Goal: Information Seeking & Learning: Learn about a topic

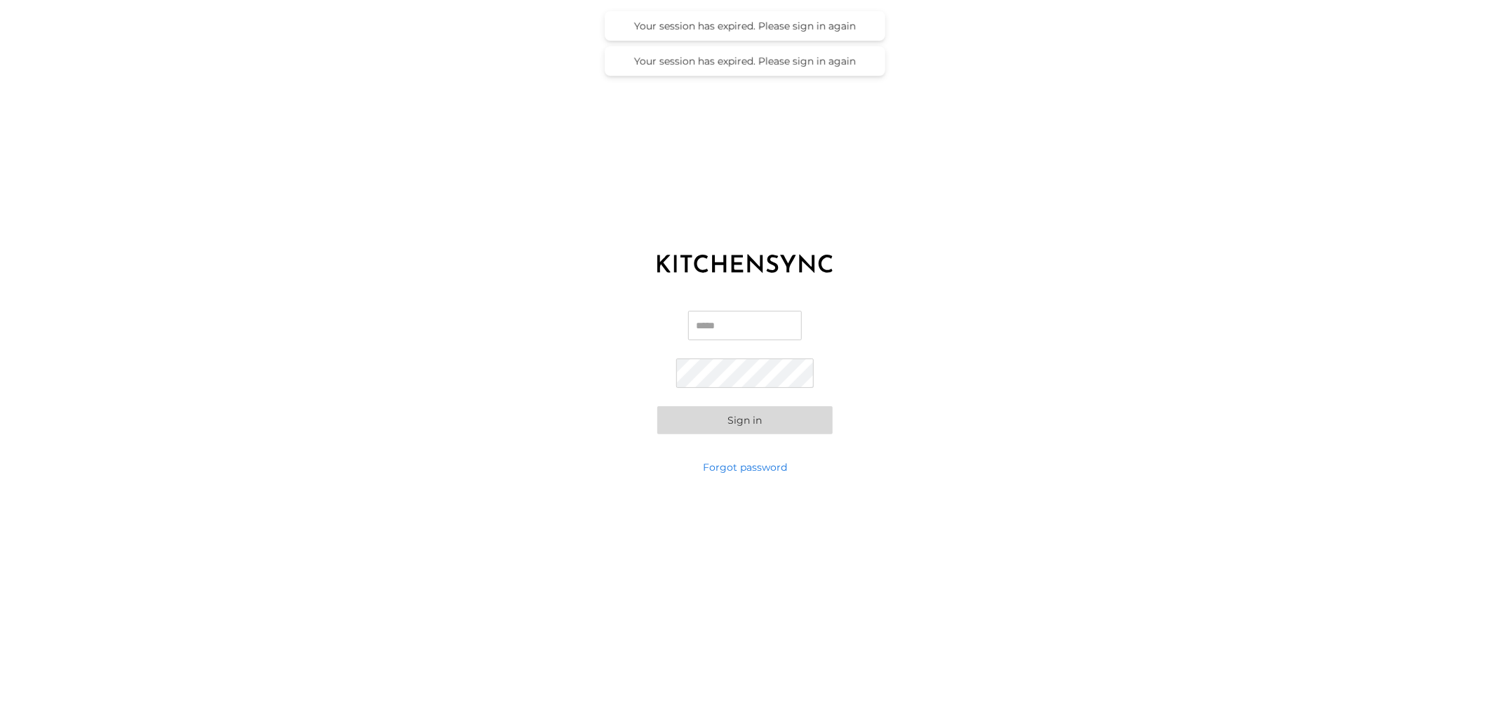
type input "**********"
click at [737, 421] on button "Sign in" at bounding box center [744, 420] width 175 height 28
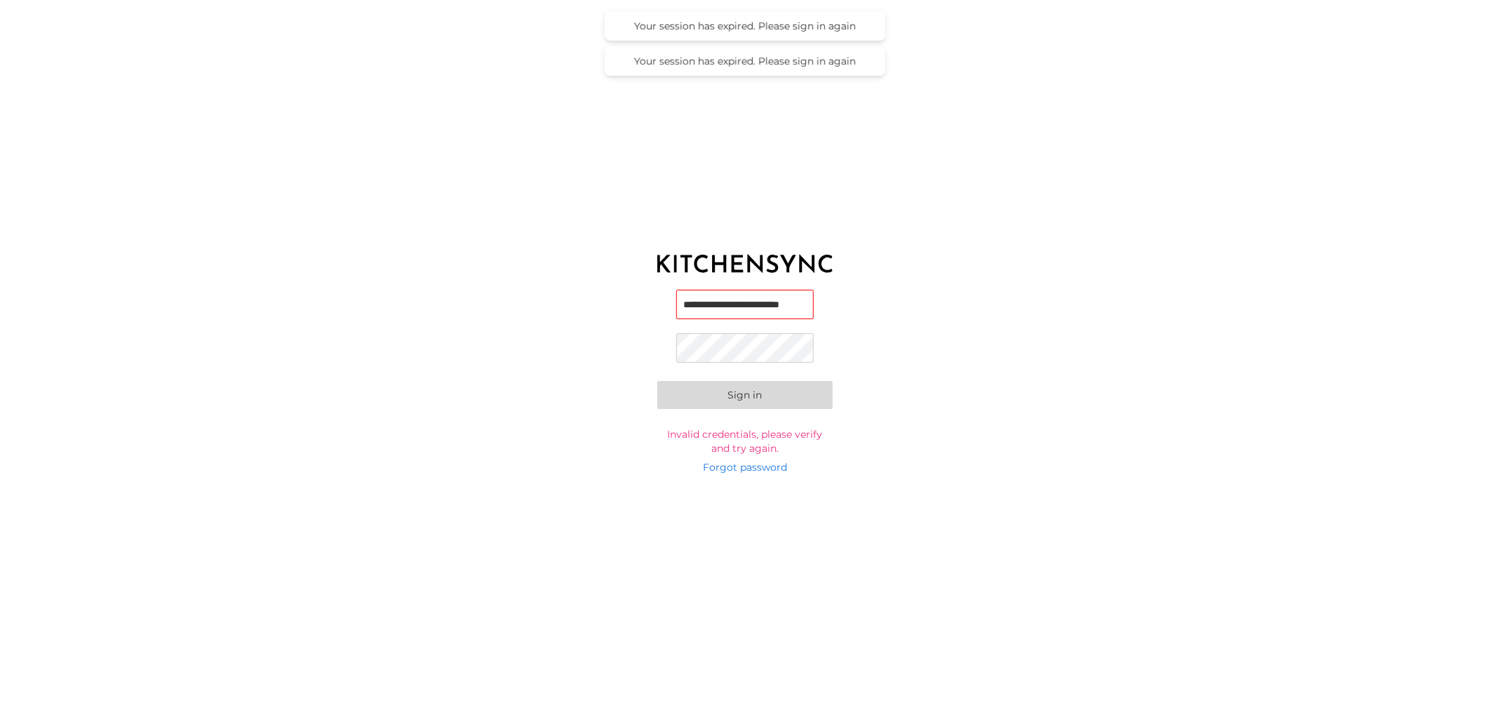
click at [550, 334] on div "**********" at bounding box center [745, 372] width 1490 height 175
click at [657, 381] on button "Sign in" at bounding box center [744, 395] width 175 height 28
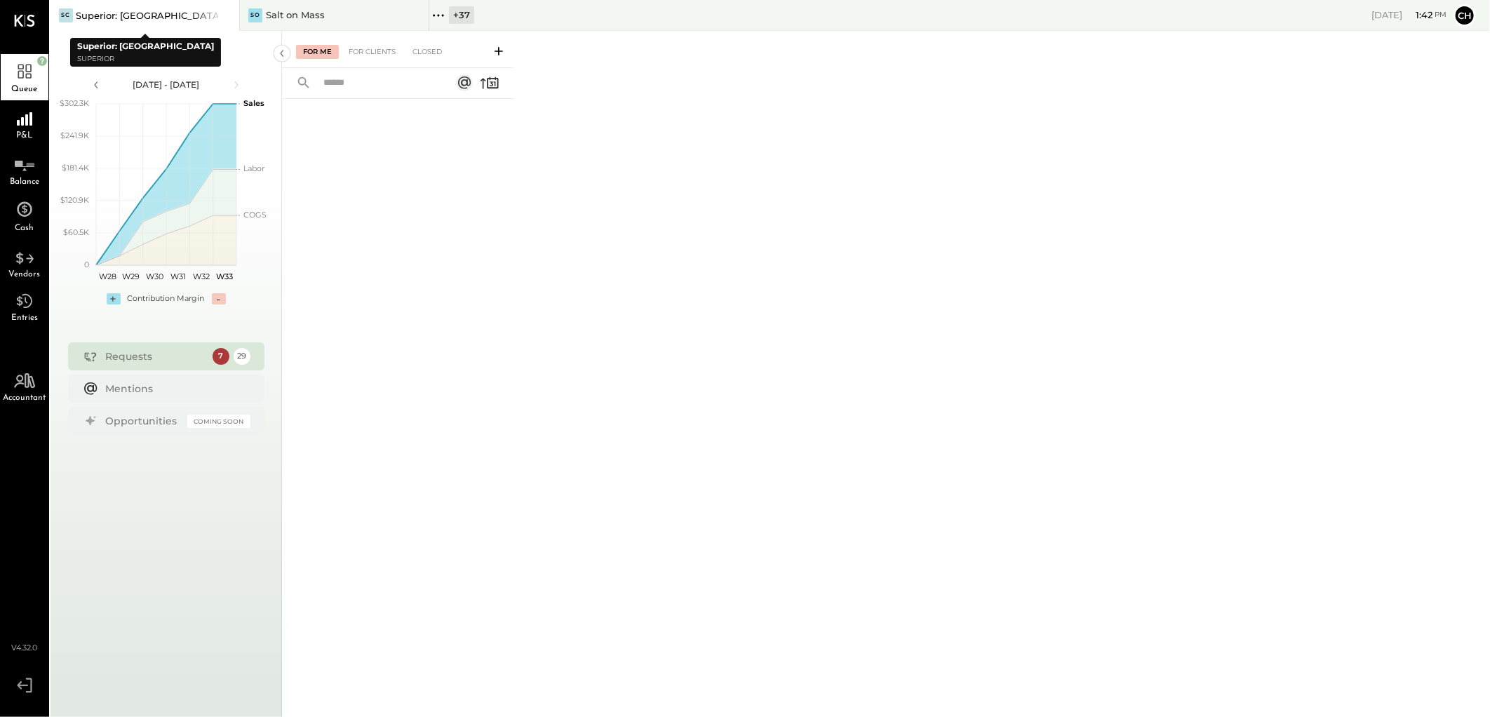
click at [220, 14] on icon at bounding box center [227, 15] width 18 height 17
click at [223, 14] on icon at bounding box center [227, 15] width 18 height 17
click at [62, 15] on icon at bounding box center [59, 15] width 18 height 18
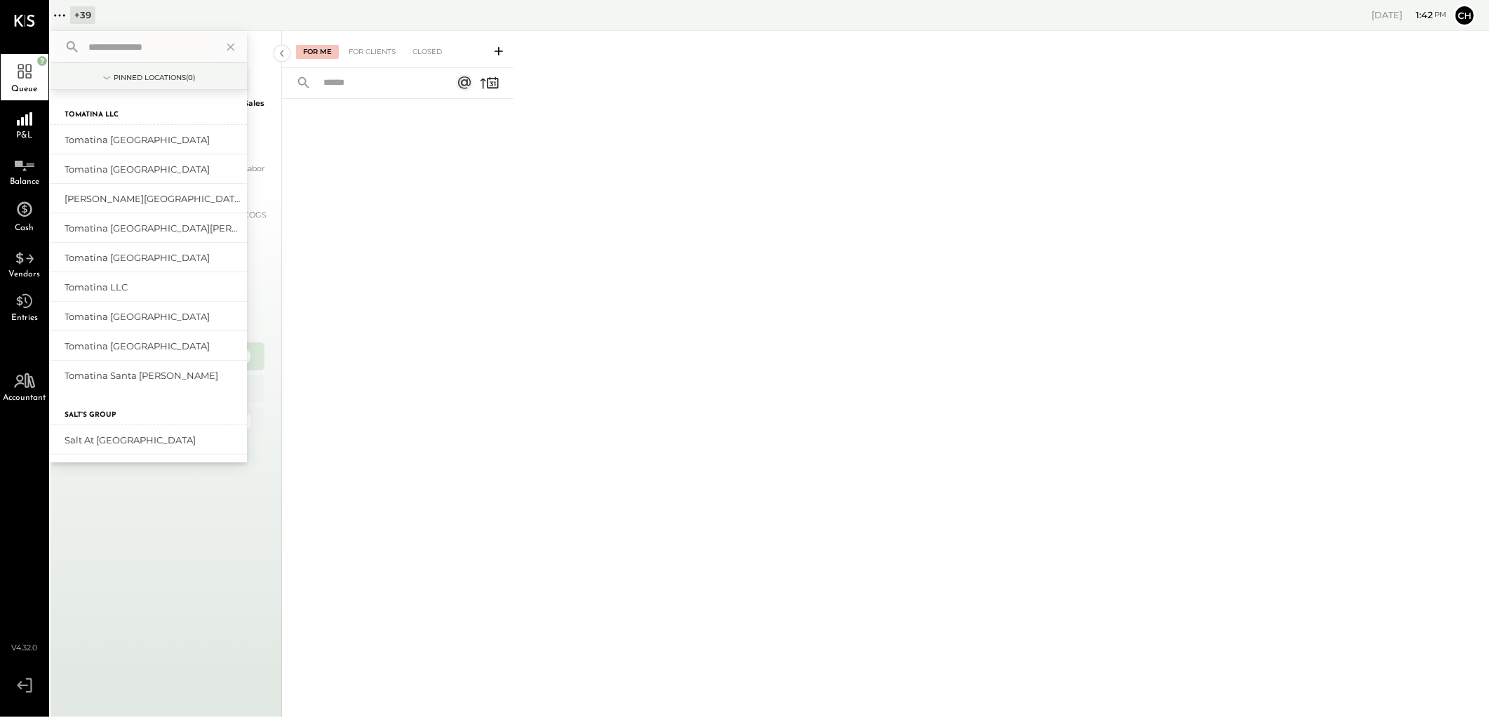
click at [135, 42] on input "text" at bounding box center [148, 46] width 130 height 25
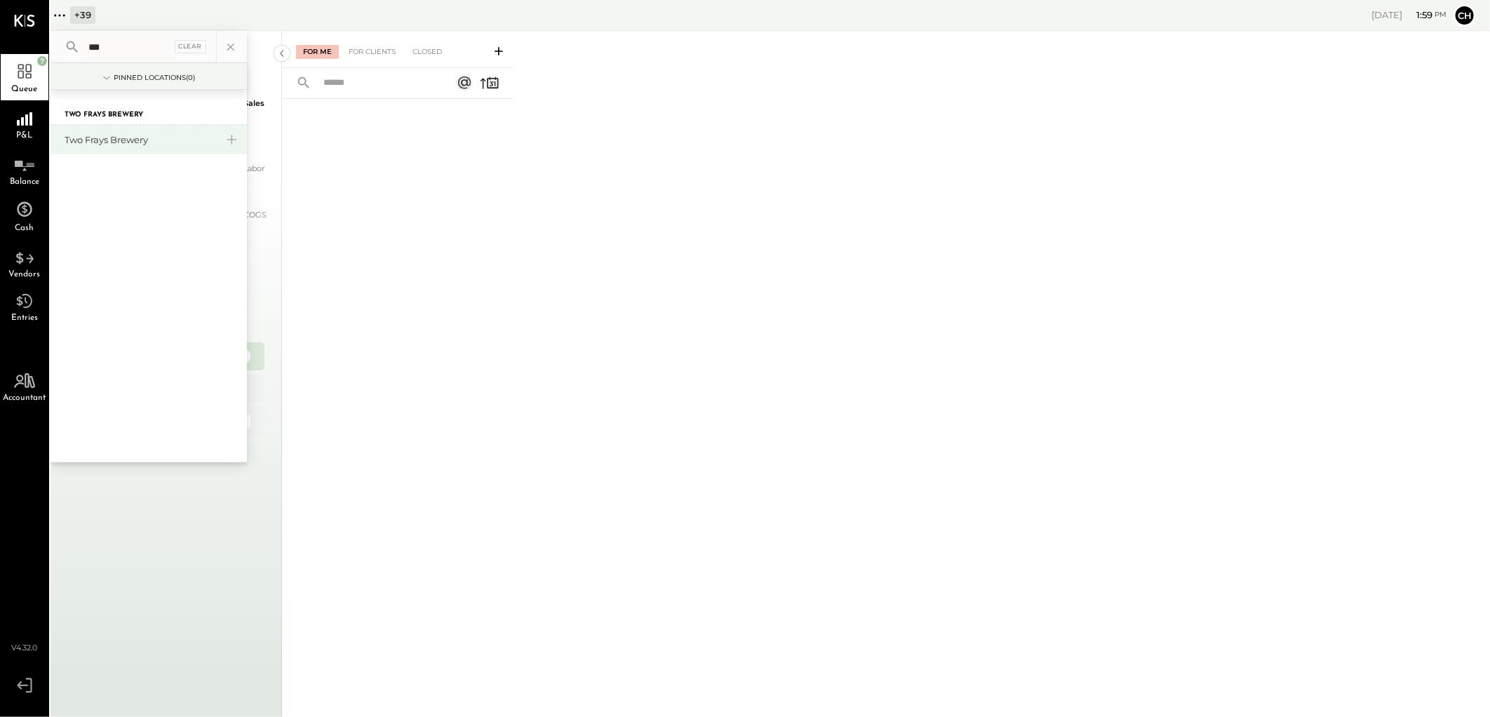
type input "***"
click at [105, 148] on div "Two Frays Brewery" at bounding box center [148, 139] width 196 height 29
click at [103, 137] on div "Two Frays Brewery" at bounding box center [140, 139] width 151 height 13
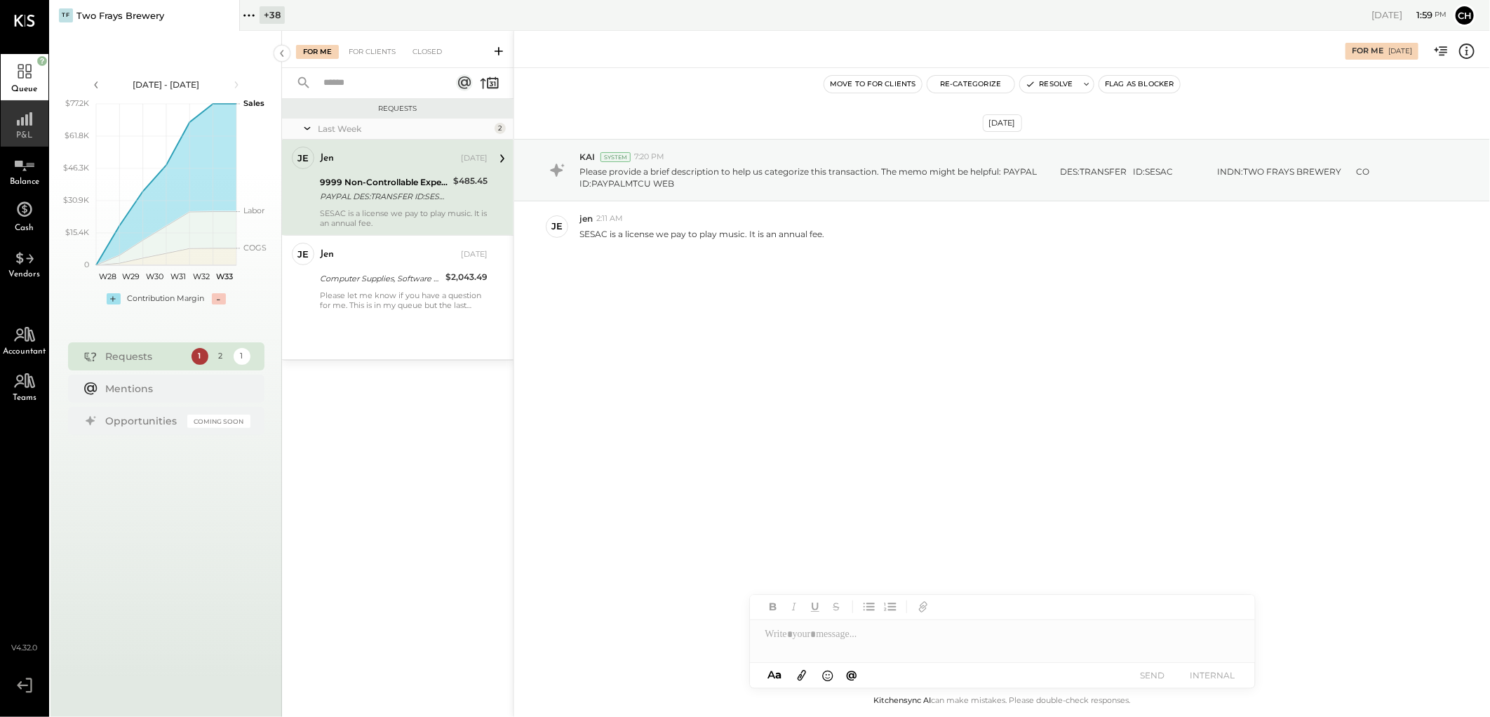
click at [17, 118] on icon at bounding box center [24, 114] width 25 height 21
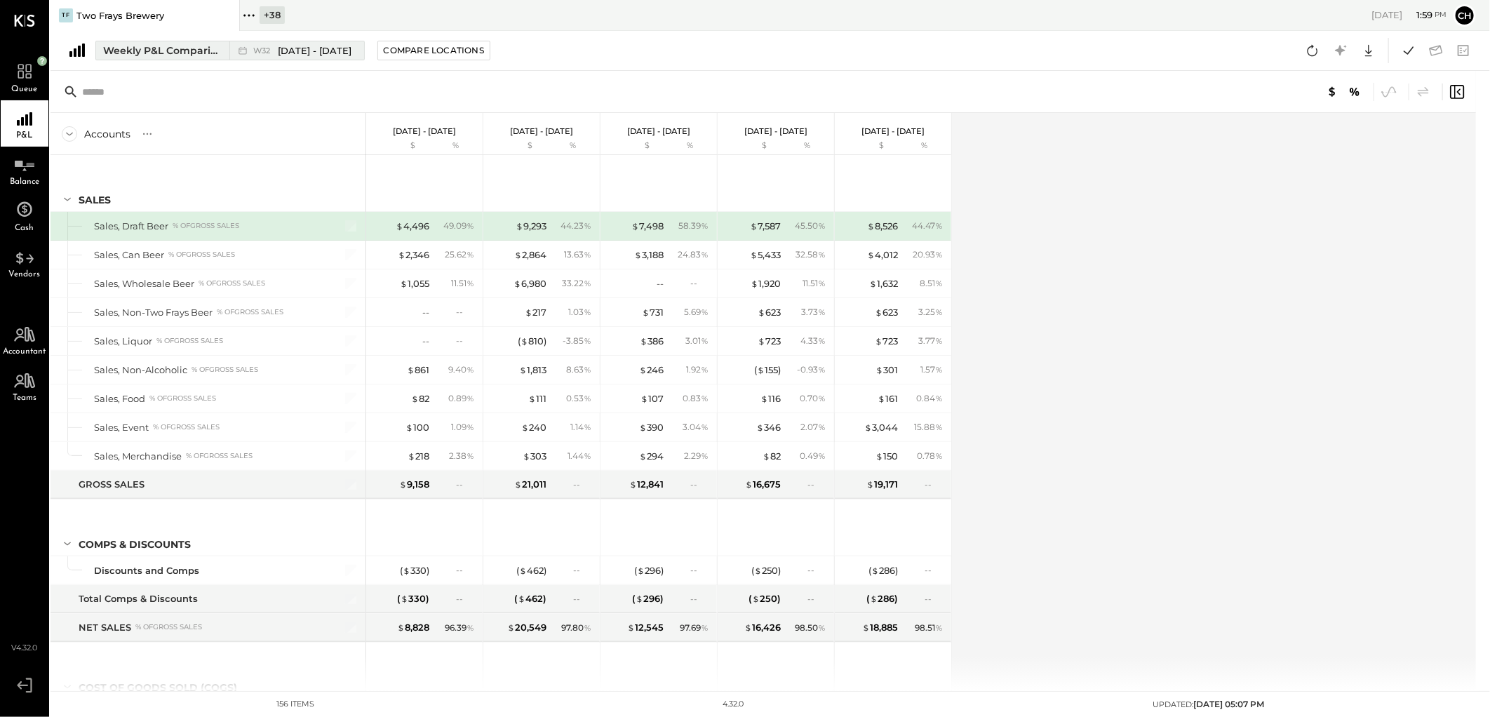
click at [192, 56] on div "Weekly P&L Comparison" at bounding box center [162, 50] width 118 height 14
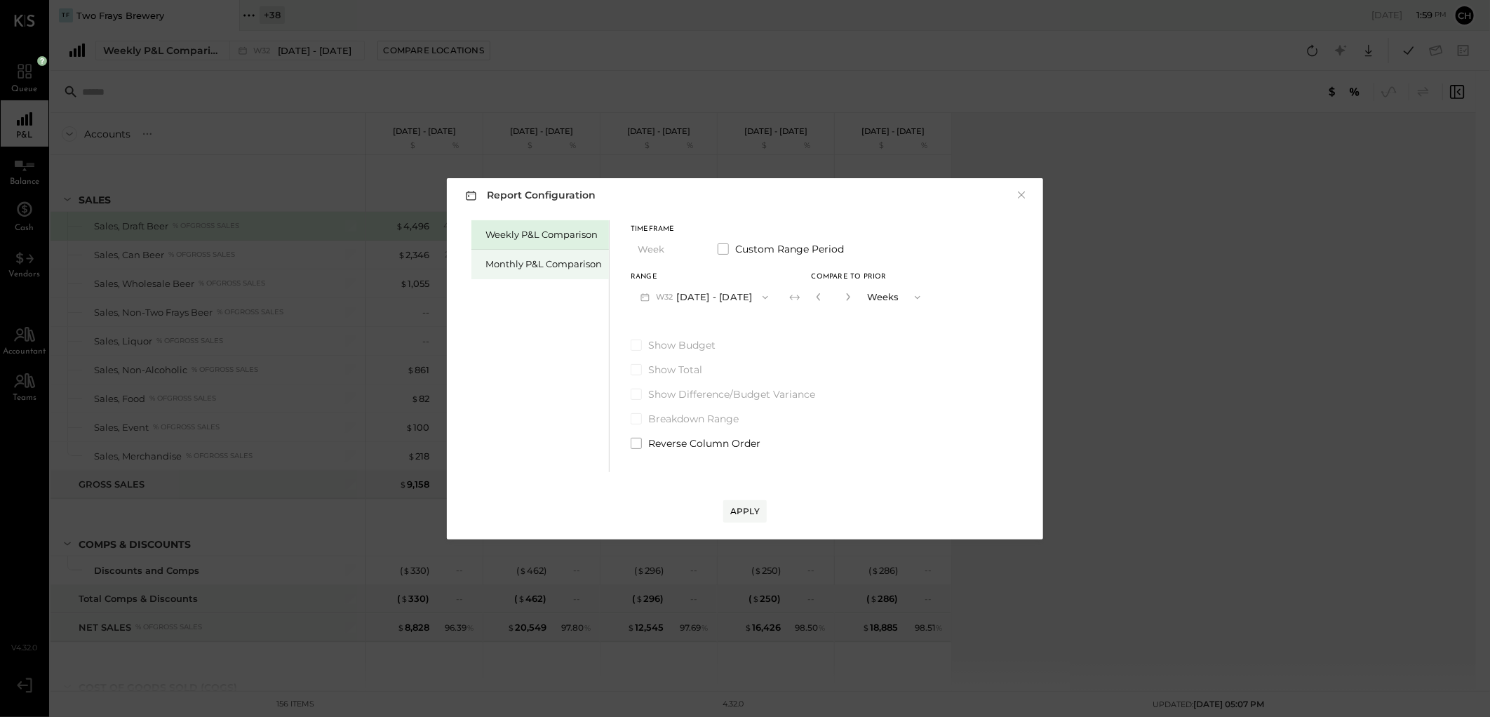
click at [500, 261] on div "Monthly P&L Comparison" at bounding box center [543, 263] width 116 height 13
click at [761, 299] on icon "button" at bounding box center [765, 297] width 11 height 11
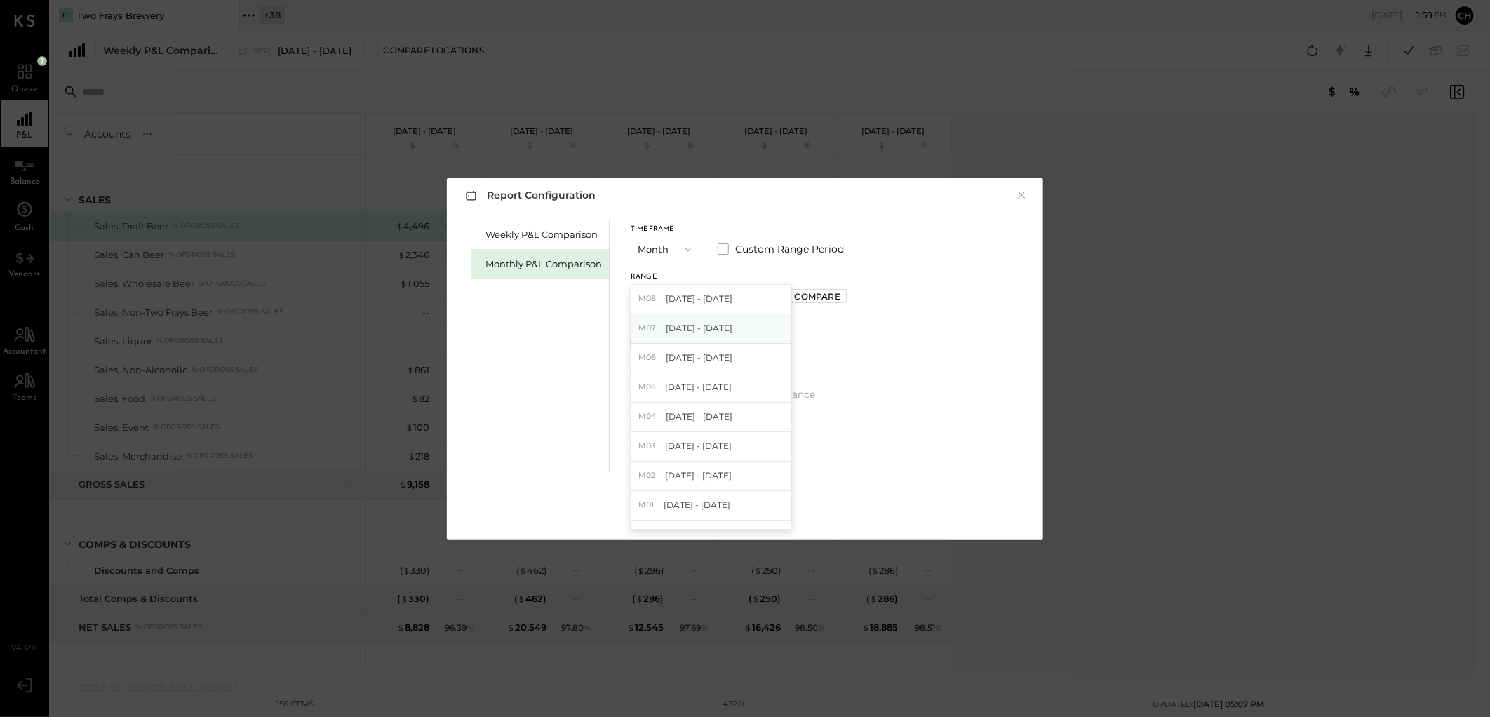
click at [721, 325] on div "M07 [DATE] - [DATE]" at bounding box center [711, 328] width 160 height 29
click at [800, 297] on div "Compare" at bounding box center [818, 296] width 46 height 12
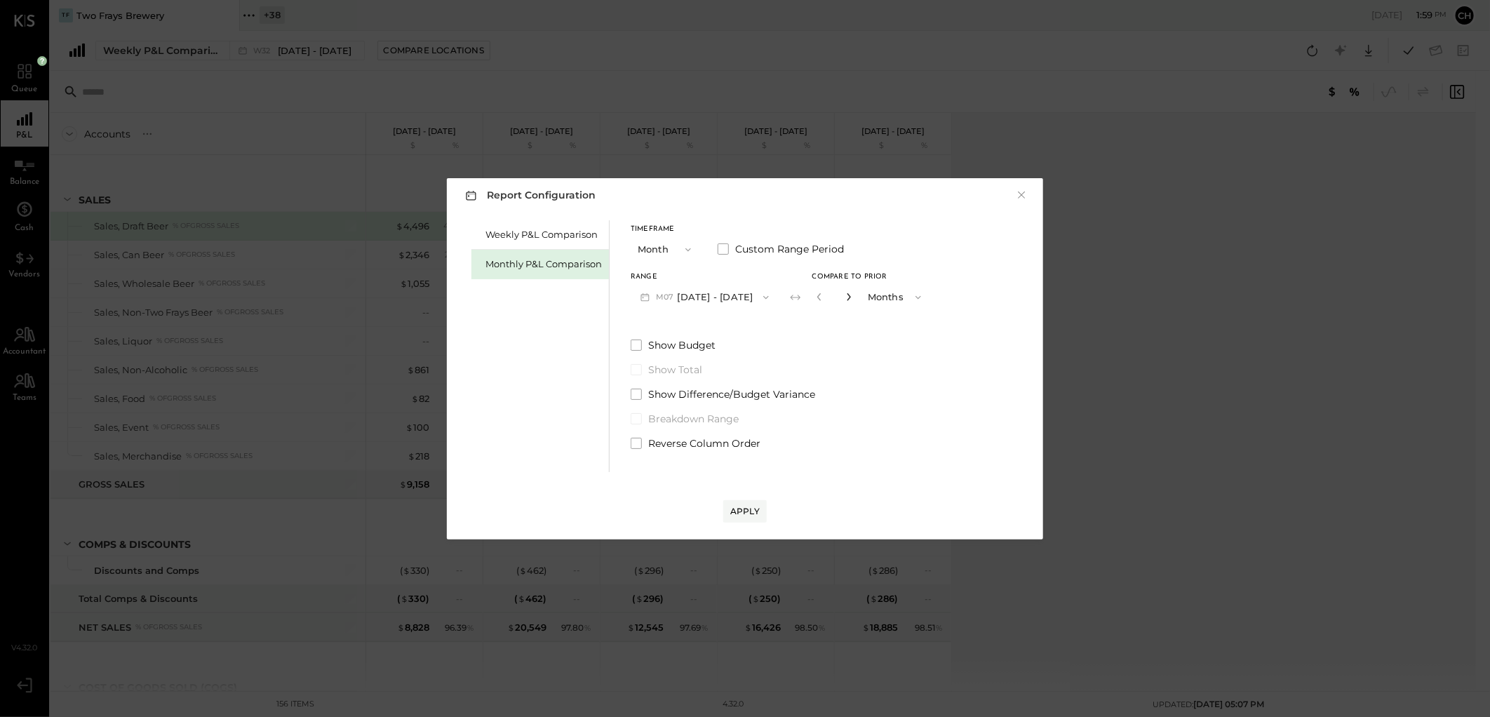
click at [844, 297] on icon "button" at bounding box center [848, 296] width 8 height 8
type input "*"
click at [755, 508] on div "Apply" at bounding box center [744, 511] width 29 height 12
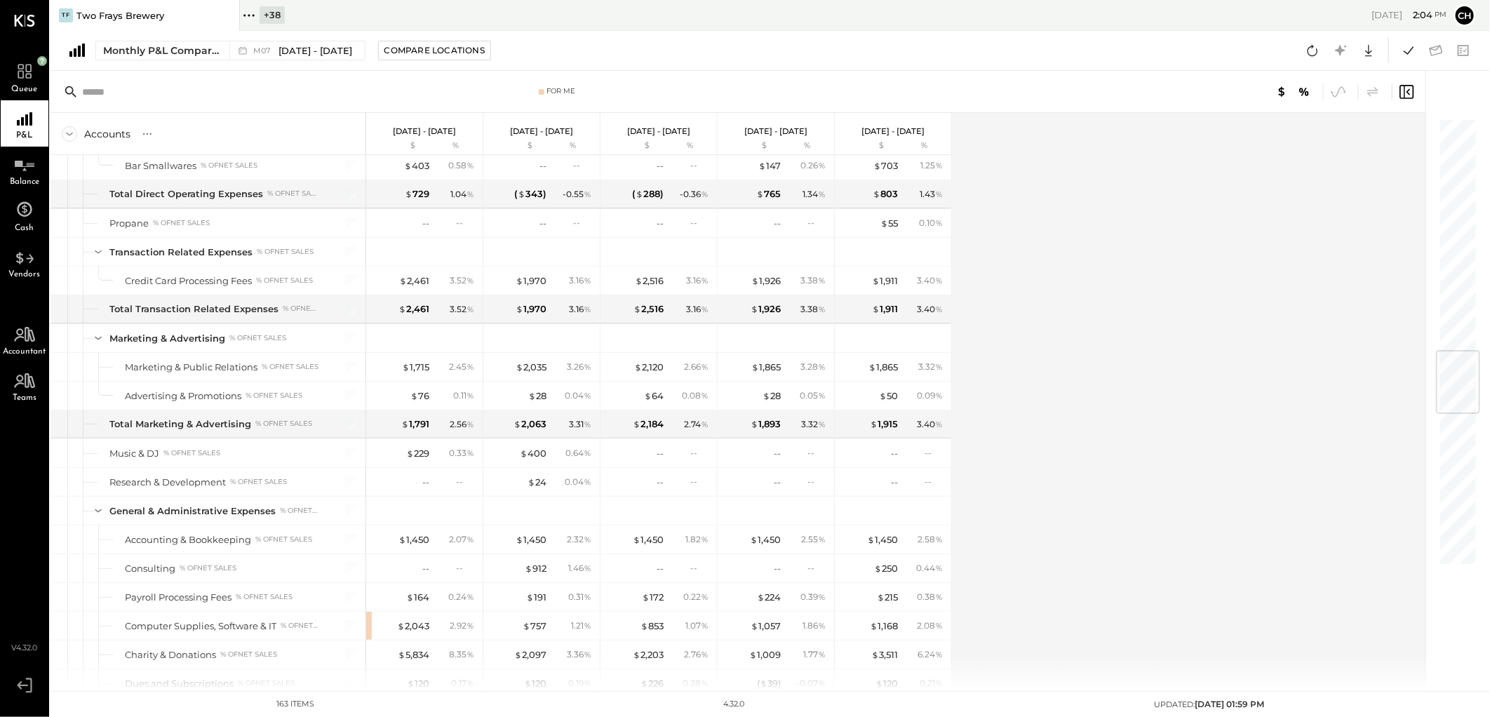
scroll to position [2104, 0]
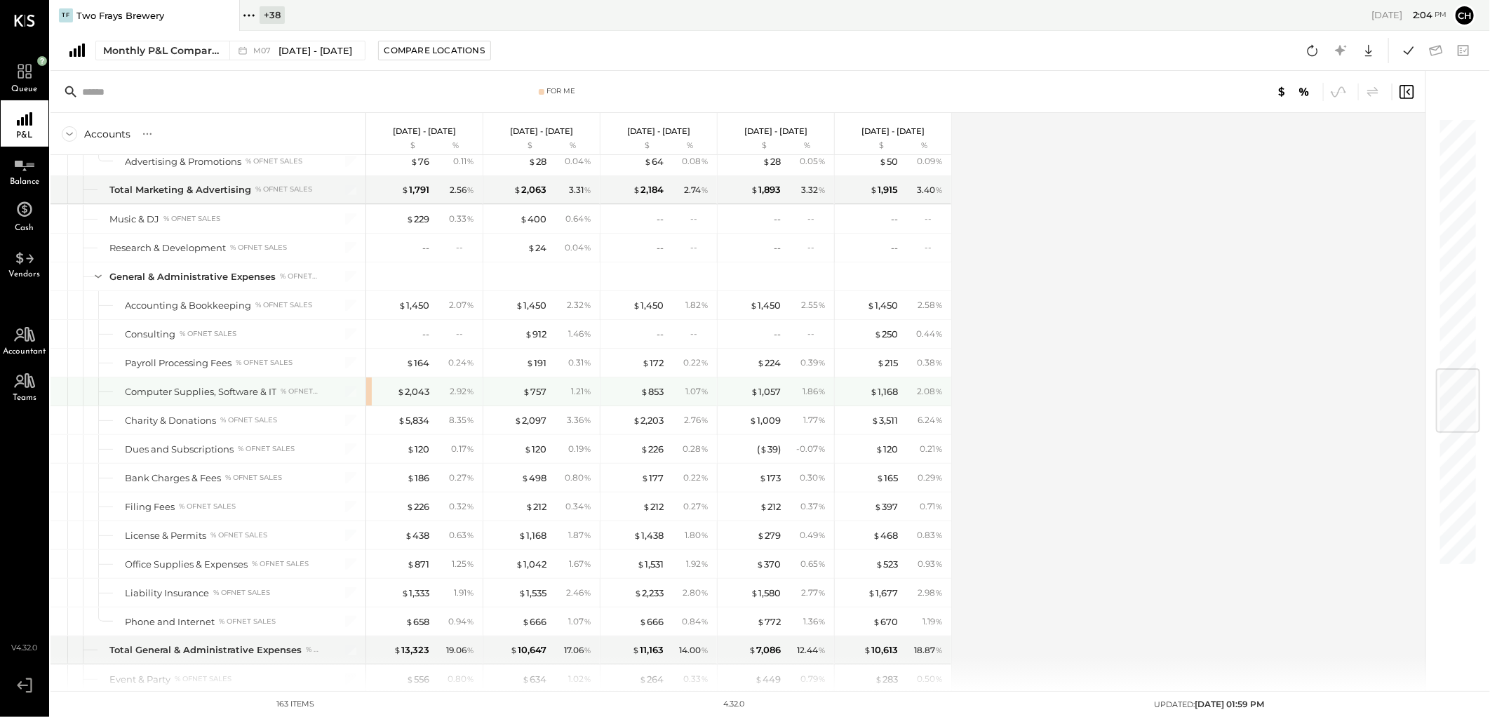
click at [369, 401] on div "$ 2,043 2.92 %" at bounding box center [424, 391] width 116 height 28
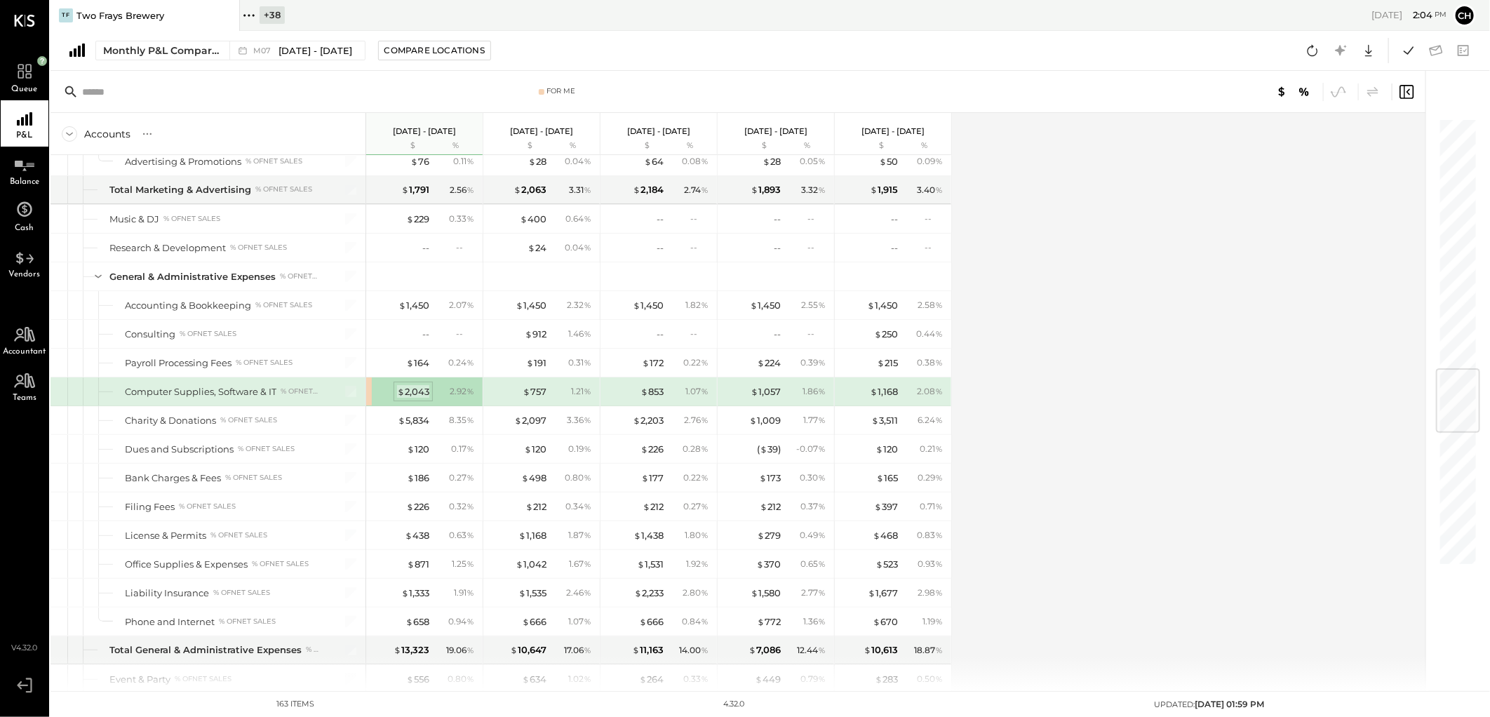
click at [421, 398] on div "$ 2,043" at bounding box center [413, 391] width 32 height 13
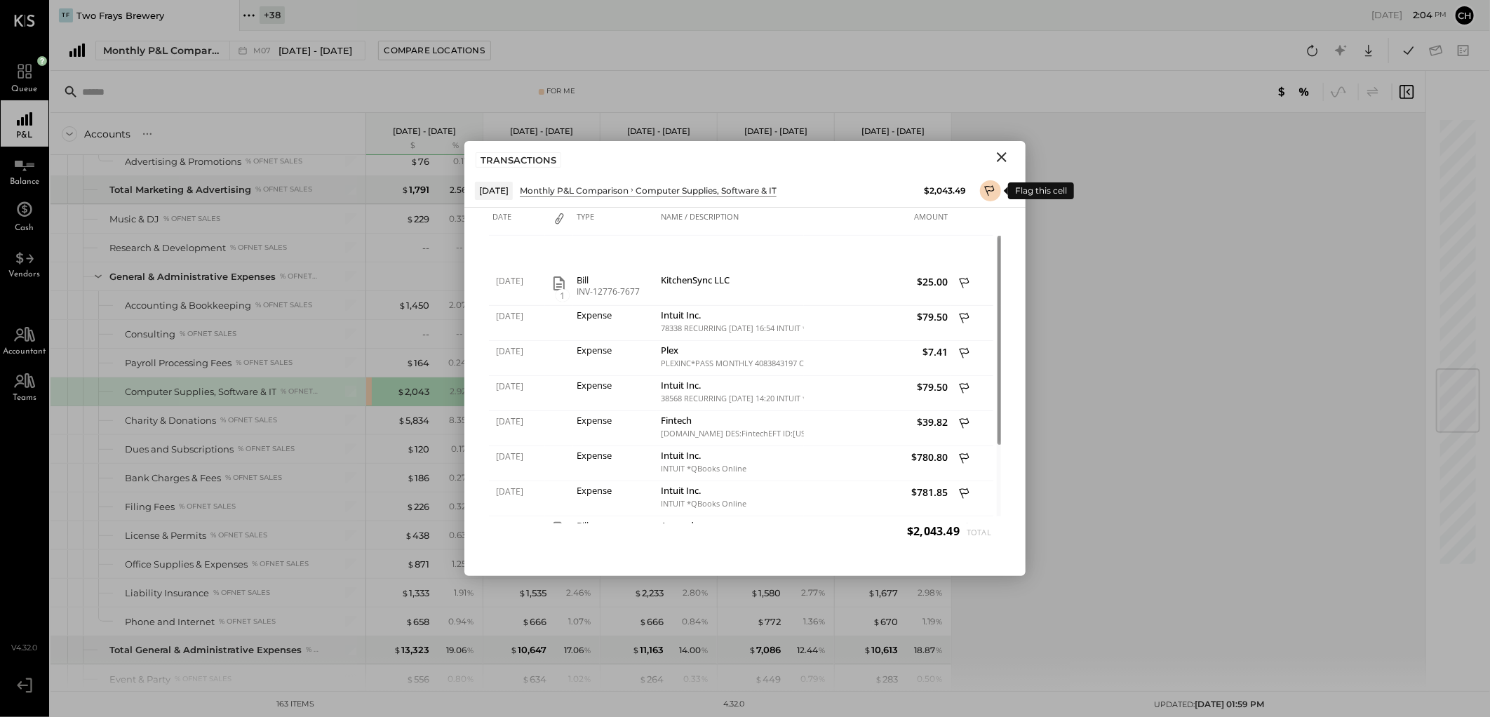
click at [994, 185] on icon at bounding box center [990, 192] width 13 height 17
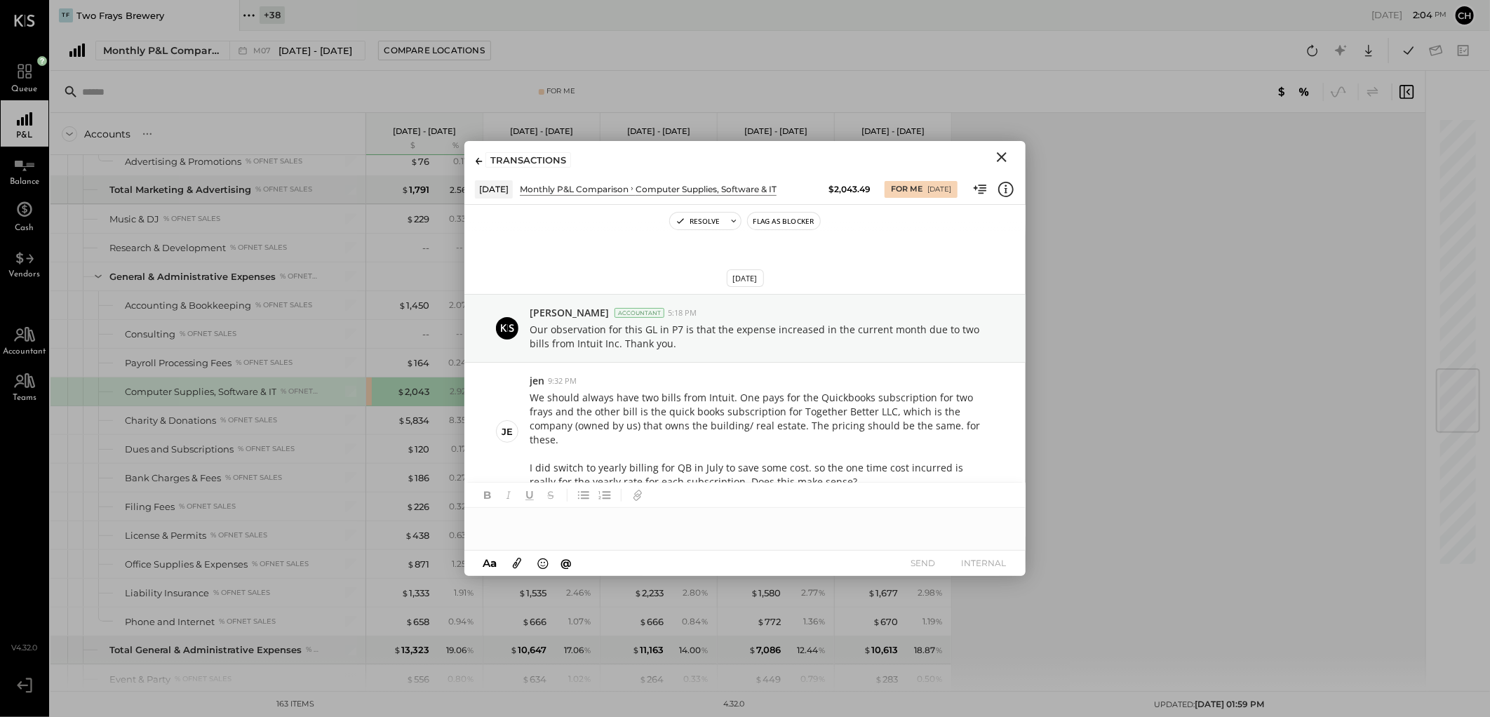
scroll to position [163, 0]
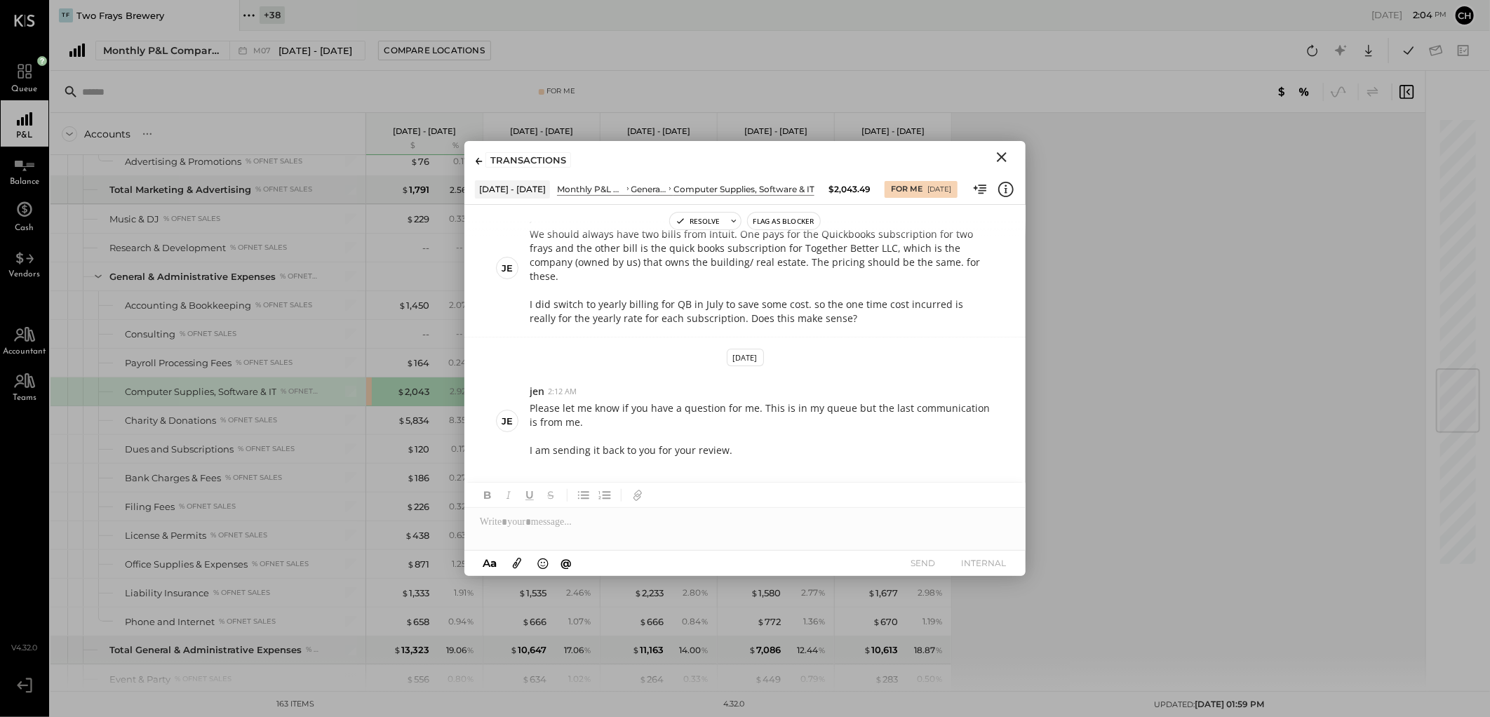
click at [1000, 149] on icon "Close" at bounding box center [1001, 157] width 17 height 17
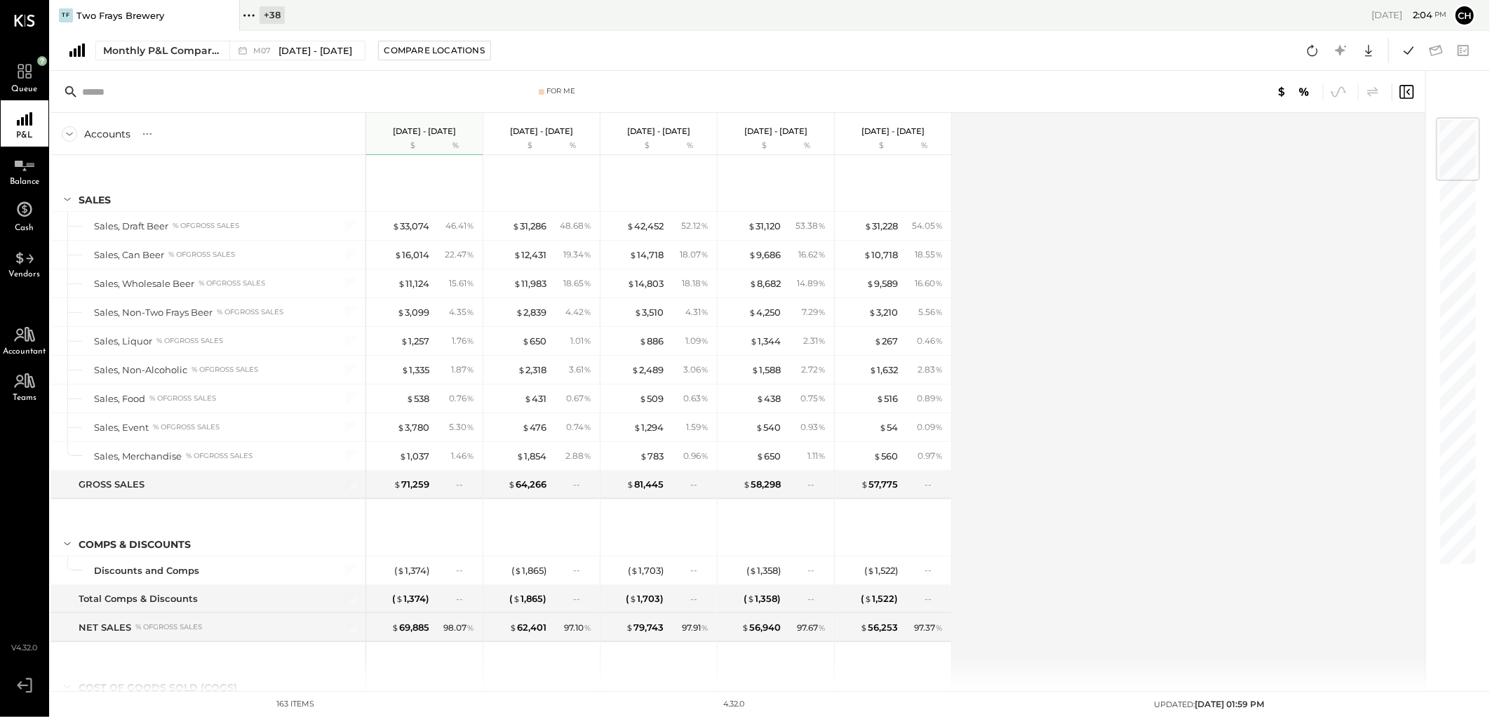
click at [1076, 391] on div "Accounts S % GL [DATE] - [DATE] $ % [DATE] - [DATE] $ % [DATE] - [DATE] $ % [DA…" at bounding box center [738, 402] width 1377 height 578
click at [1411, 52] on icon at bounding box center [1408, 50] width 18 height 18
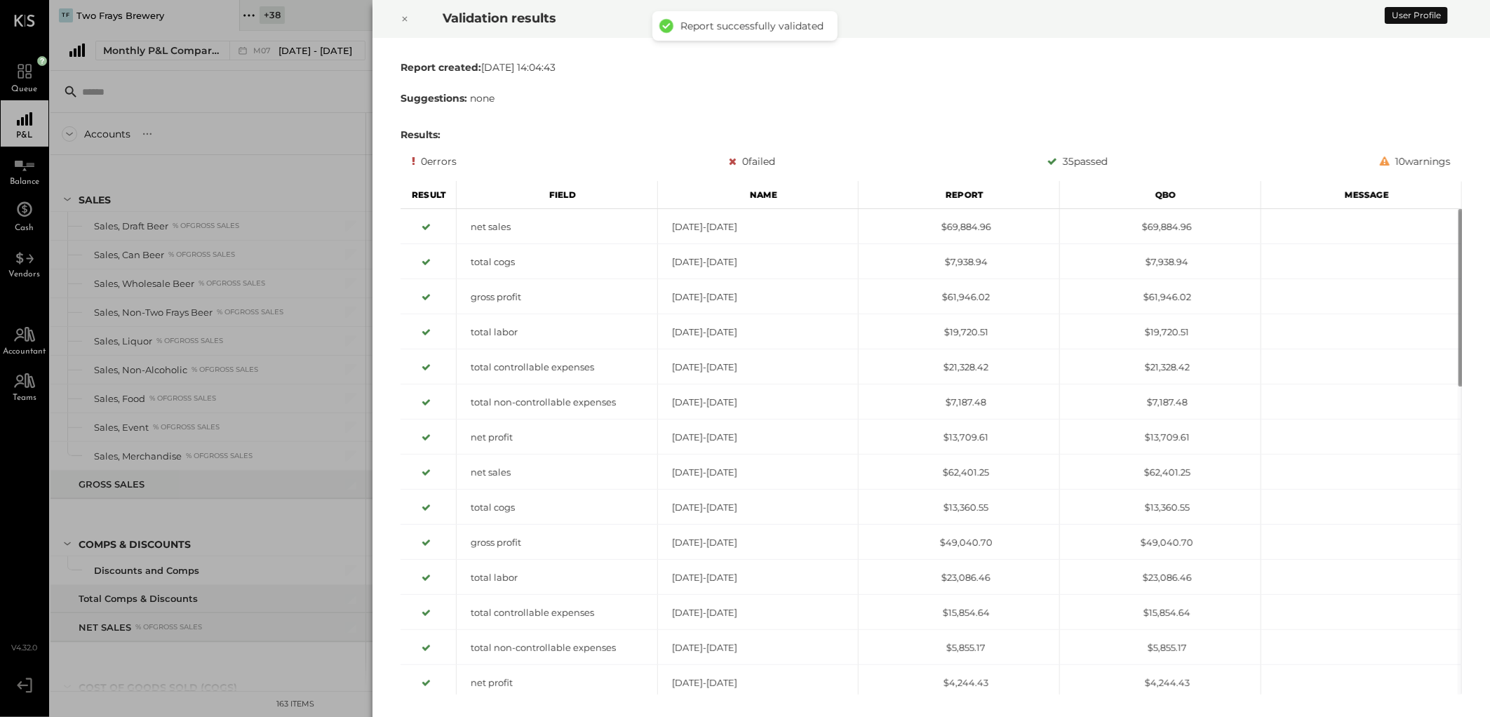
scroll to position [2064, 0]
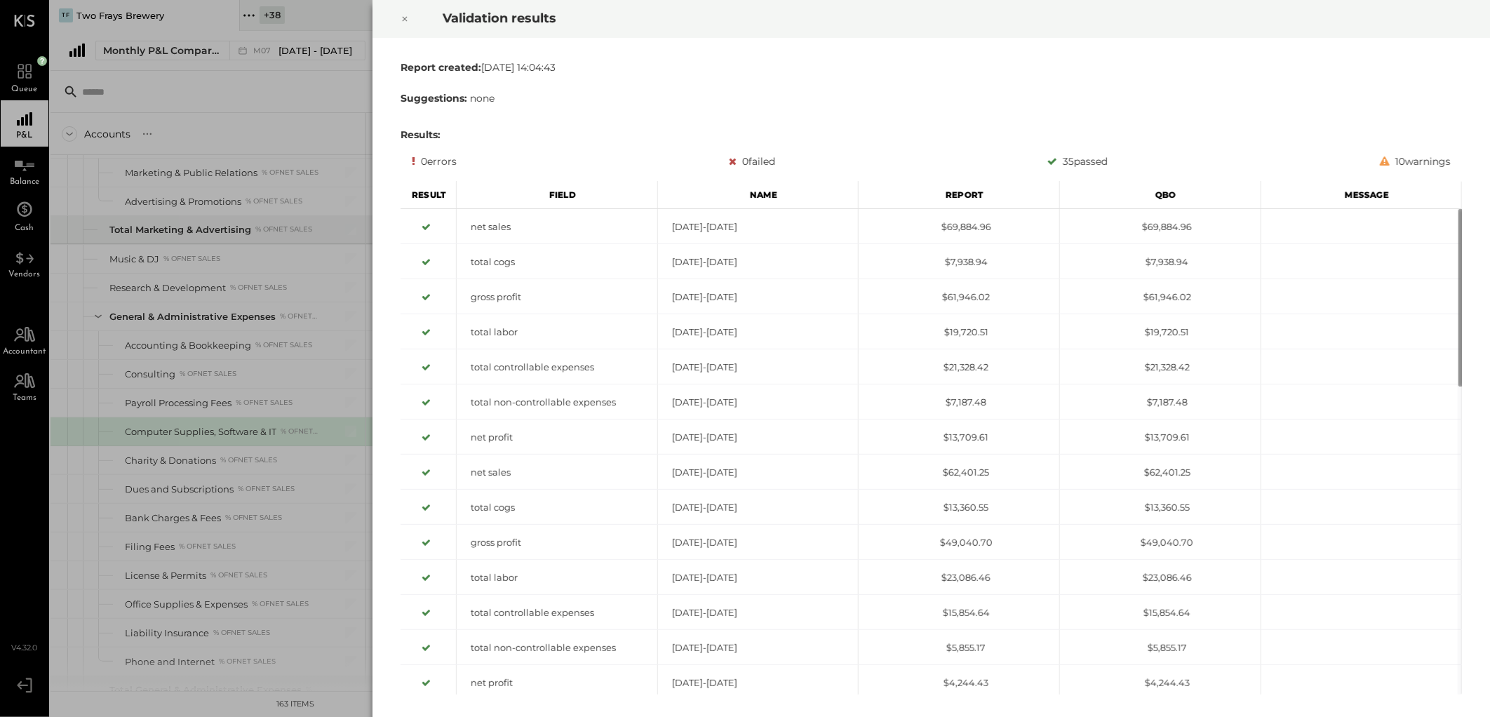
click at [405, 18] on icon at bounding box center [404, 19] width 8 height 17
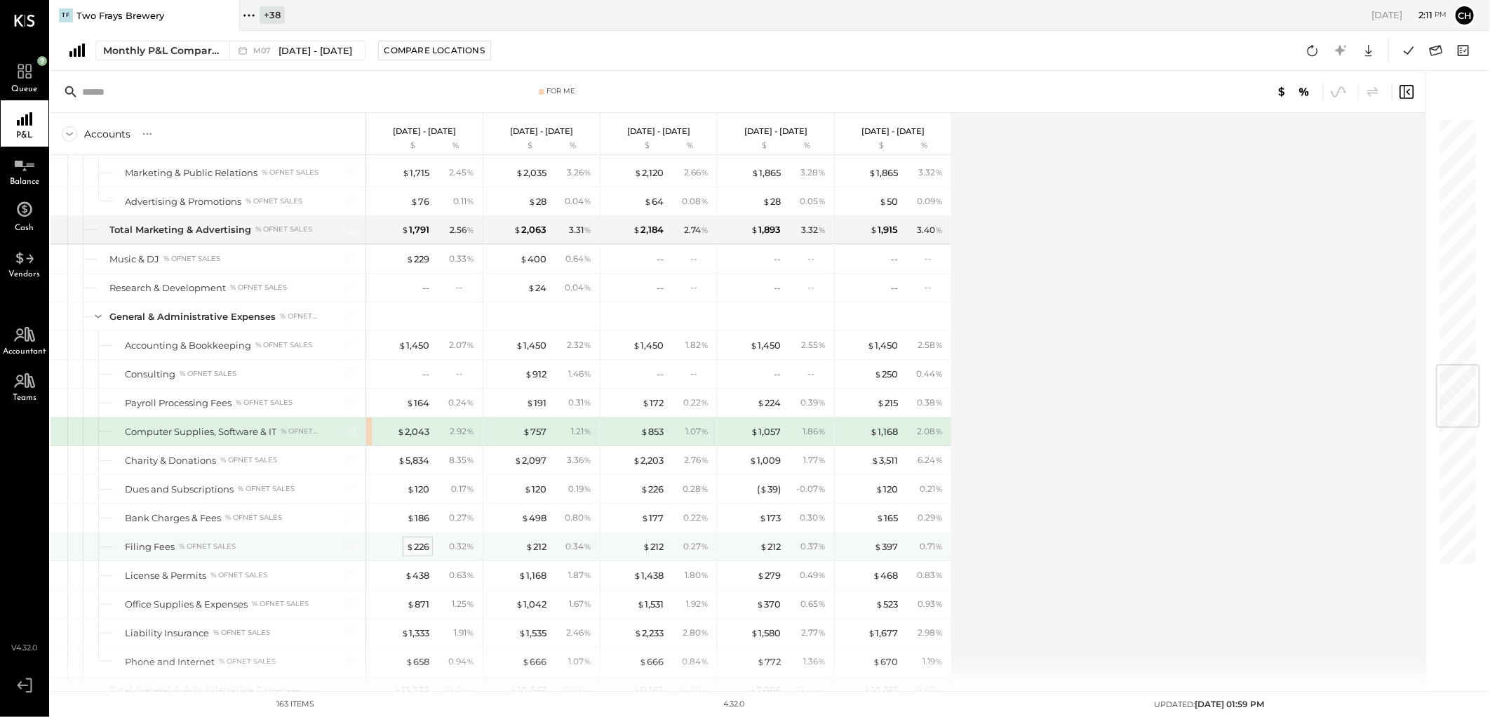
click at [412, 552] on div "$ 226" at bounding box center [417, 546] width 23 height 13
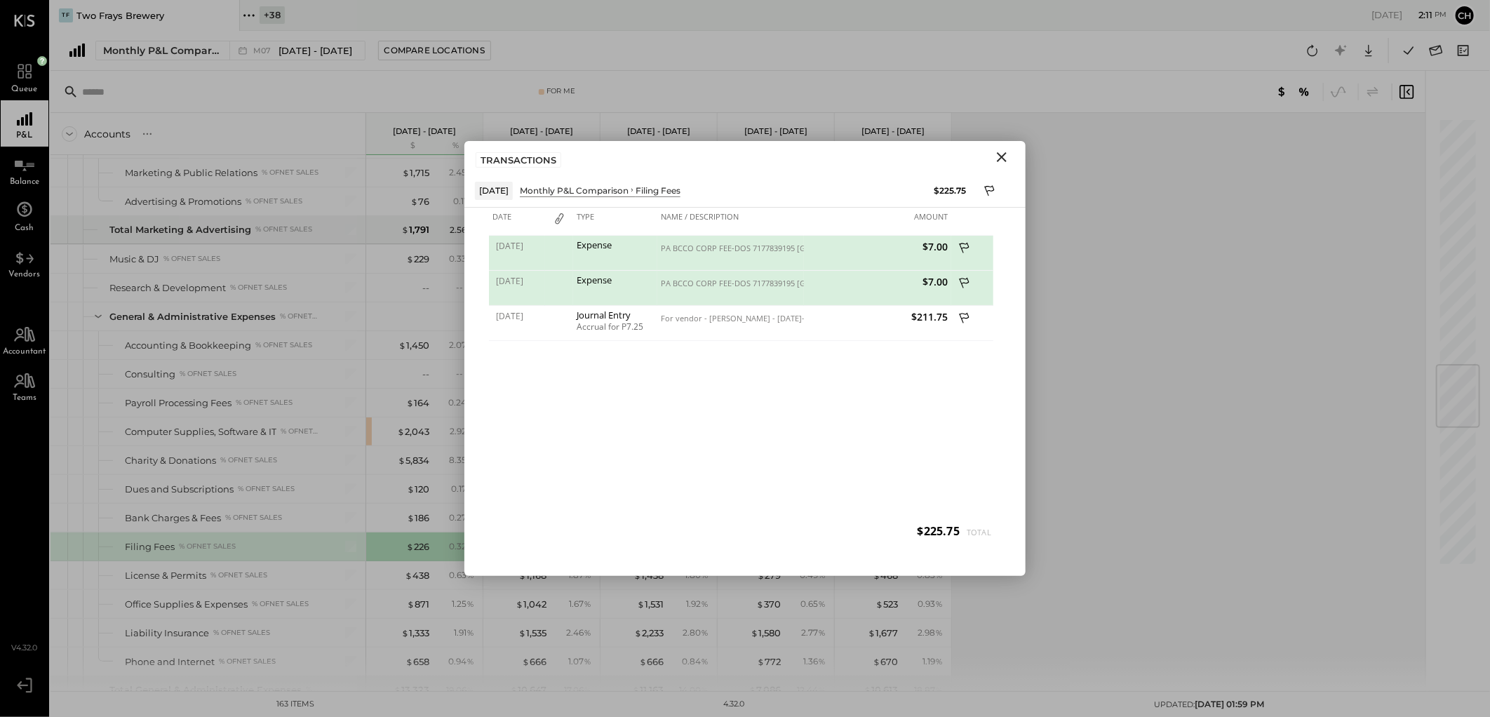
click at [1003, 162] on icon "Close" at bounding box center [1001, 157] width 17 height 17
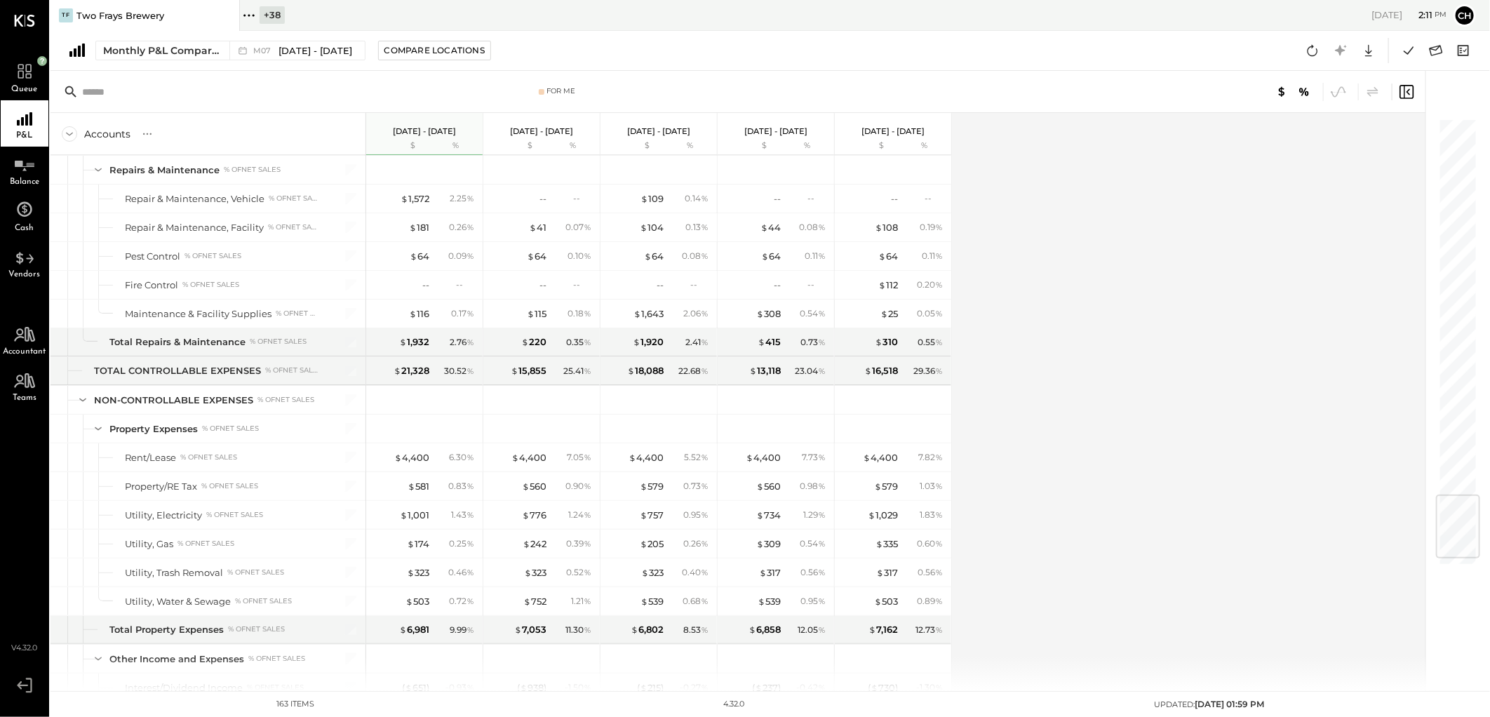
scroll to position [3154, 0]
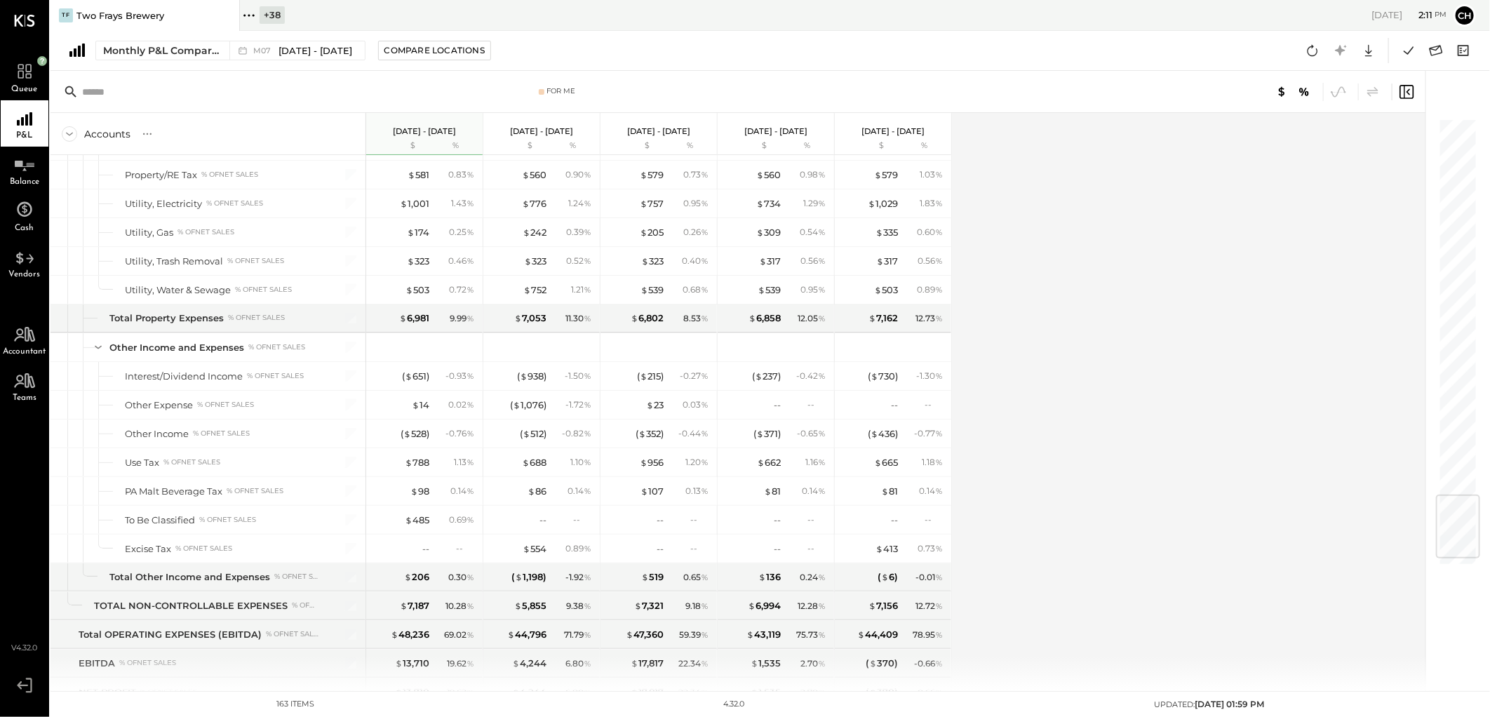
click at [1031, 316] on div "Accounts S % GL [DATE] - [DATE] $ % [DATE] - [DATE] $ % [DATE] - [DATE] $ % [DA…" at bounding box center [738, 402] width 1377 height 578
click at [223, 15] on icon at bounding box center [227, 15] width 18 height 17
click at [58, 15] on icon at bounding box center [59, 15] width 18 height 18
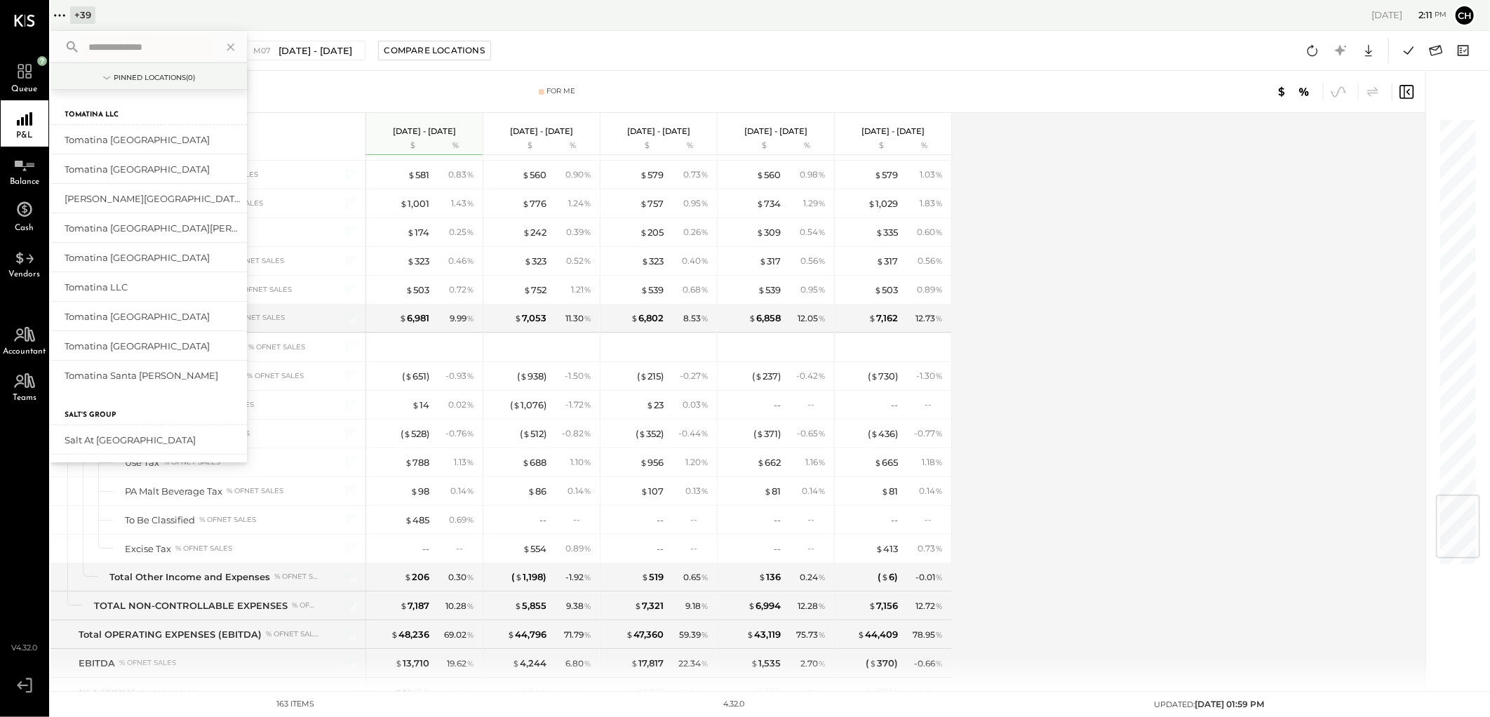
click at [119, 43] on input "text" at bounding box center [148, 46] width 130 height 25
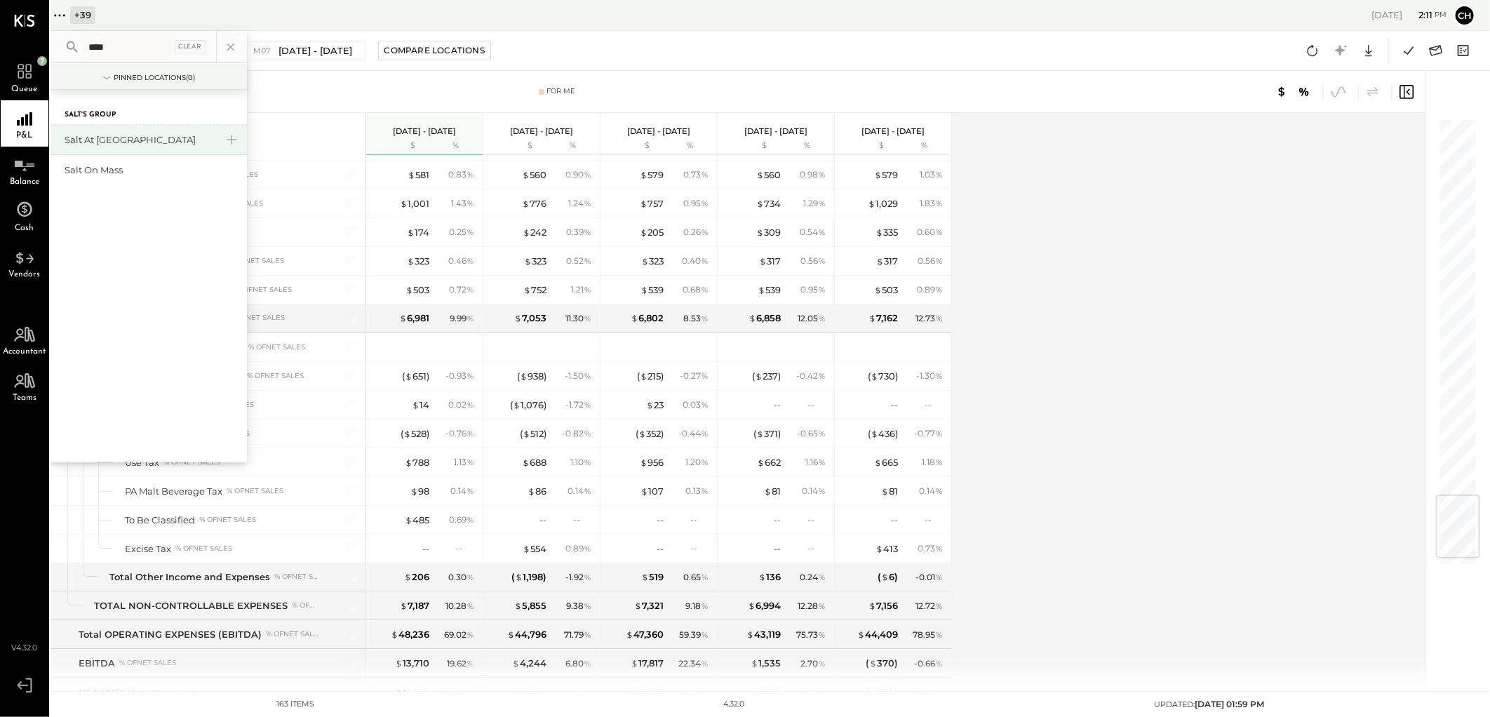
type input "****"
click at [65, 137] on div "Salt at [GEOGRAPHIC_DATA]" at bounding box center [140, 139] width 151 height 13
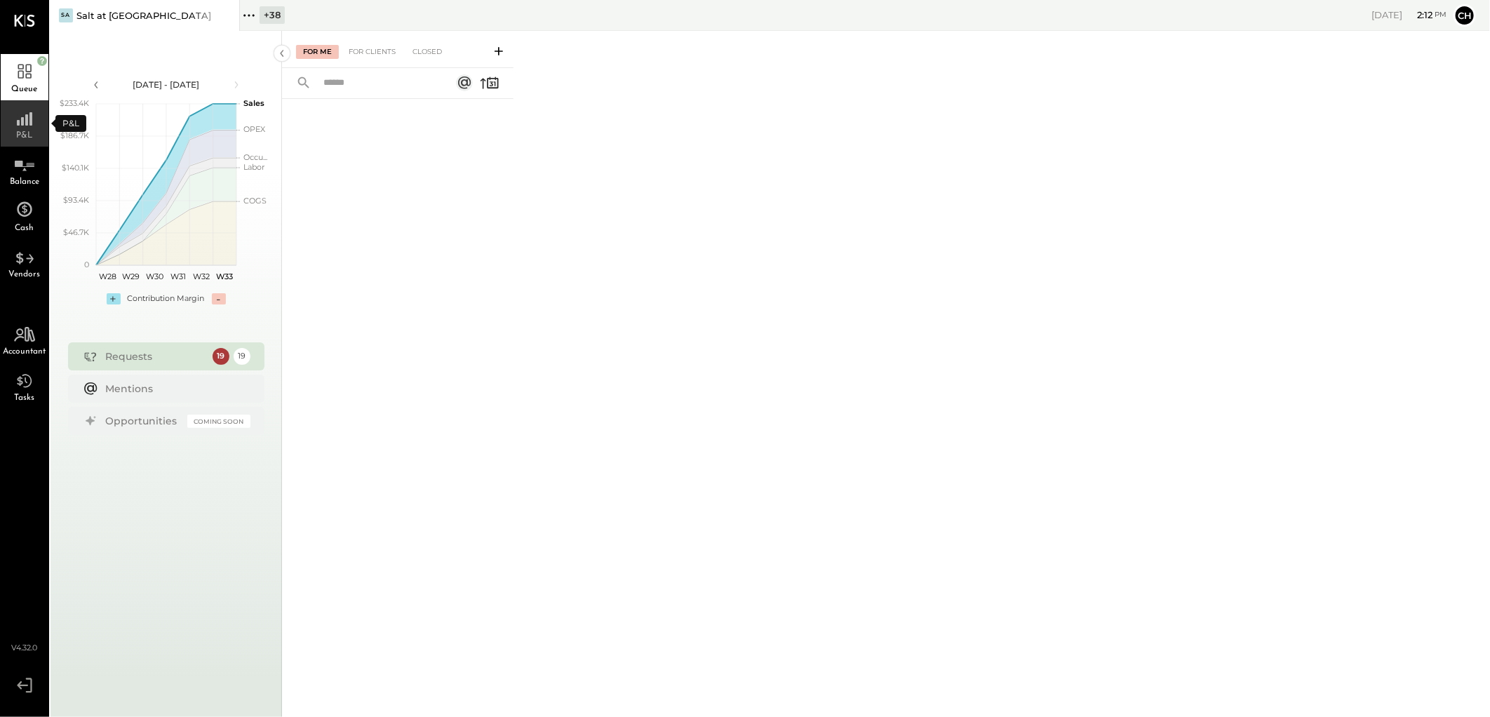
click at [24, 127] on div "P&L" at bounding box center [25, 123] width 48 height 46
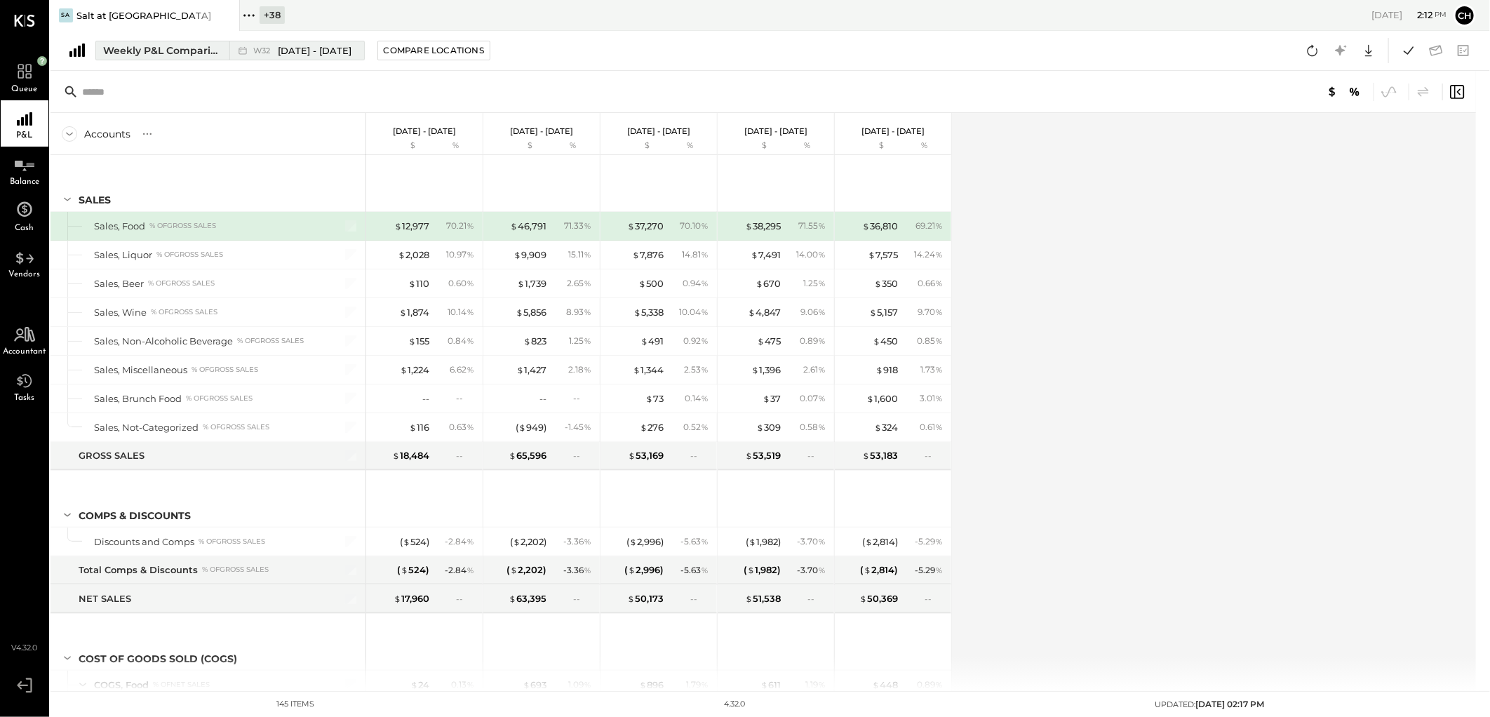
click at [171, 47] on div "Weekly P&L Comparison" at bounding box center [162, 50] width 118 height 14
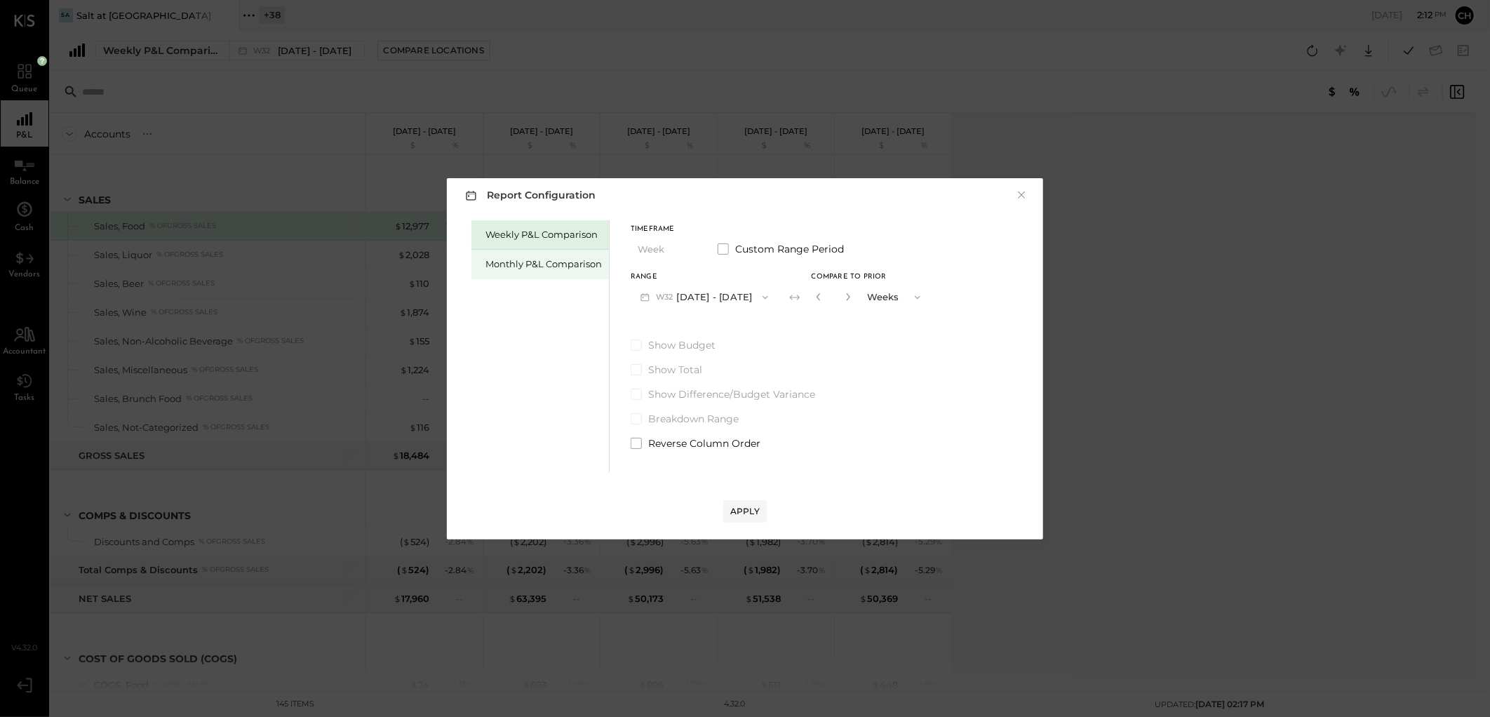
click at [533, 262] on div "Monthly P&L Comparison" at bounding box center [543, 263] width 116 height 13
click at [717, 297] on button "M08 [DATE] - [DATE]" at bounding box center [704, 297] width 148 height 26
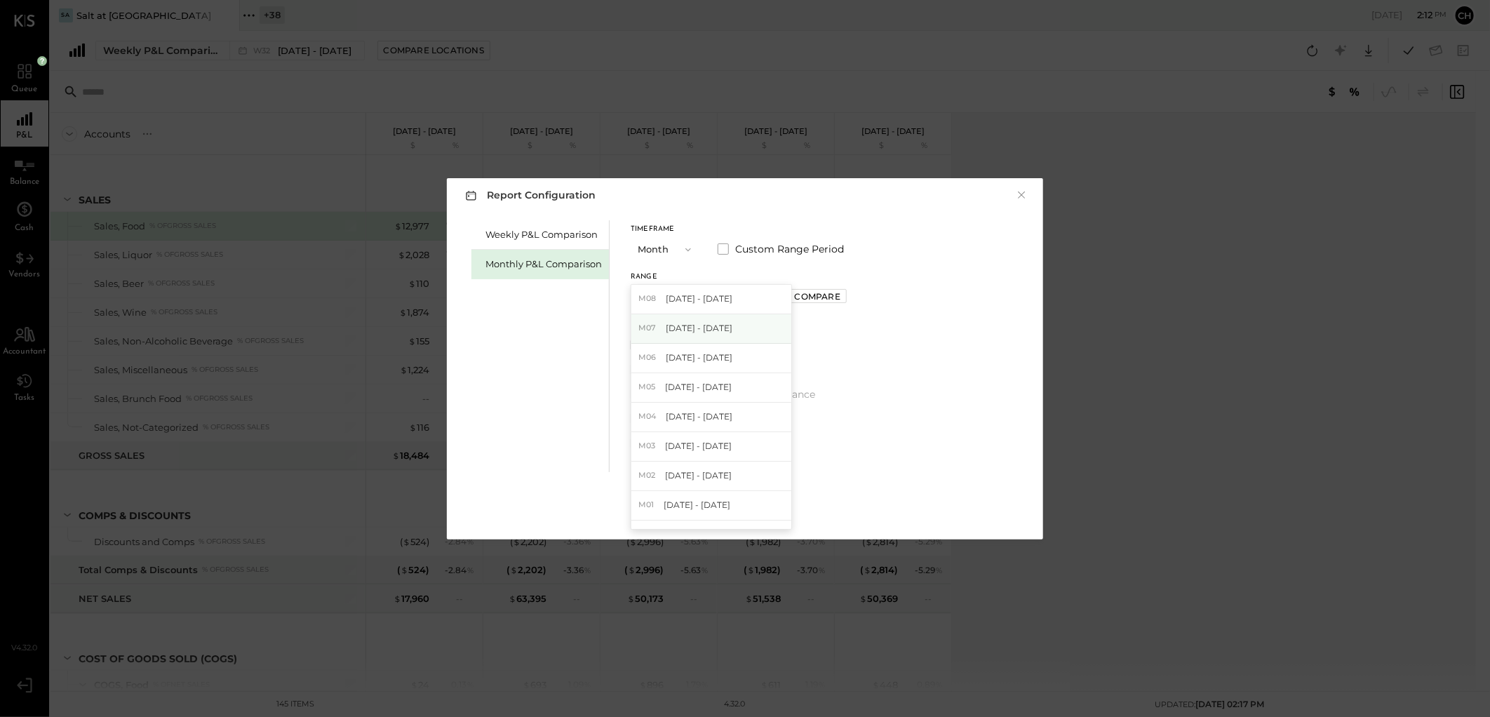
click at [706, 331] on span "[DATE] - [DATE]" at bounding box center [699, 328] width 67 height 12
click at [795, 293] on div "Compare" at bounding box center [818, 296] width 46 height 12
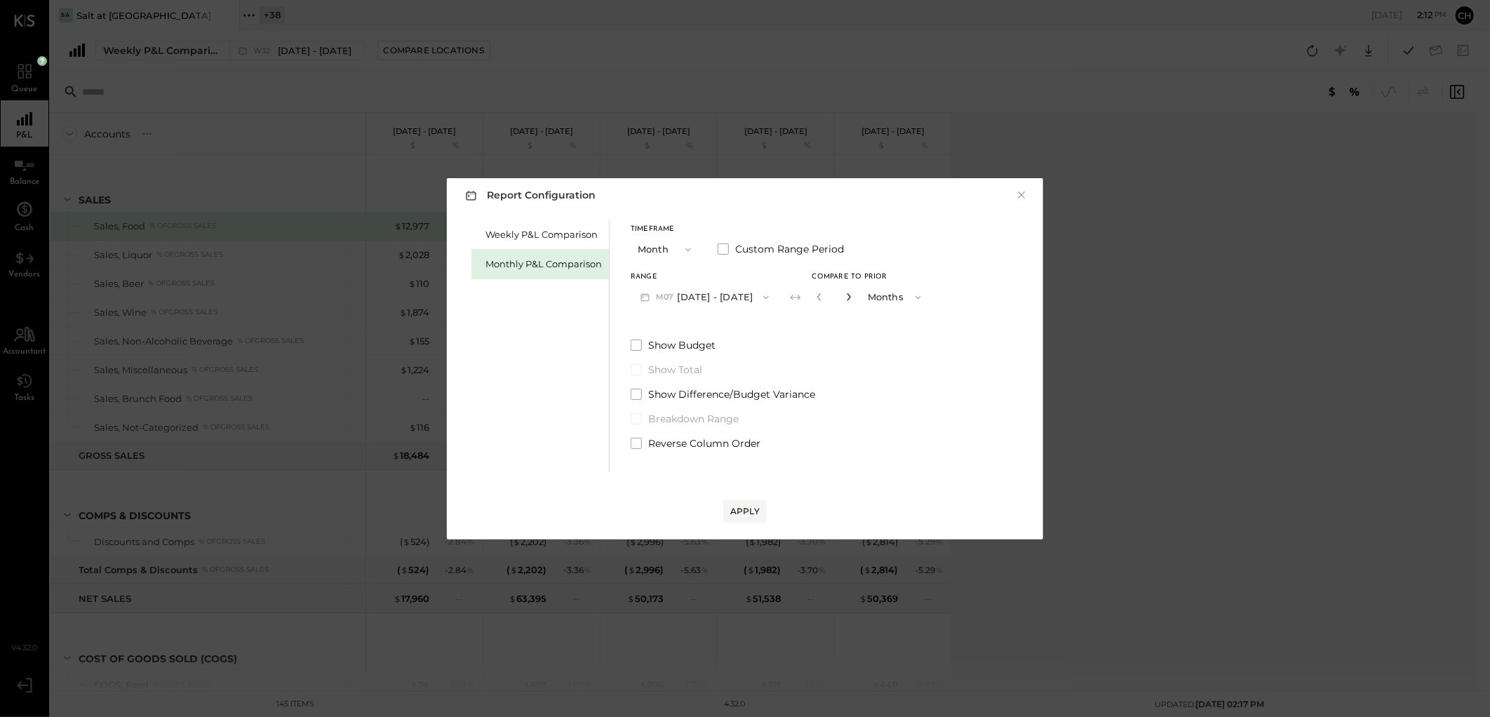
click at [844, 296] on icon "button" at bounding box center [848, 296] width 8 height 8
type input "*"
click at [741, 507] on div "Apply" at bounding box center [744, 511] width 29 height 12
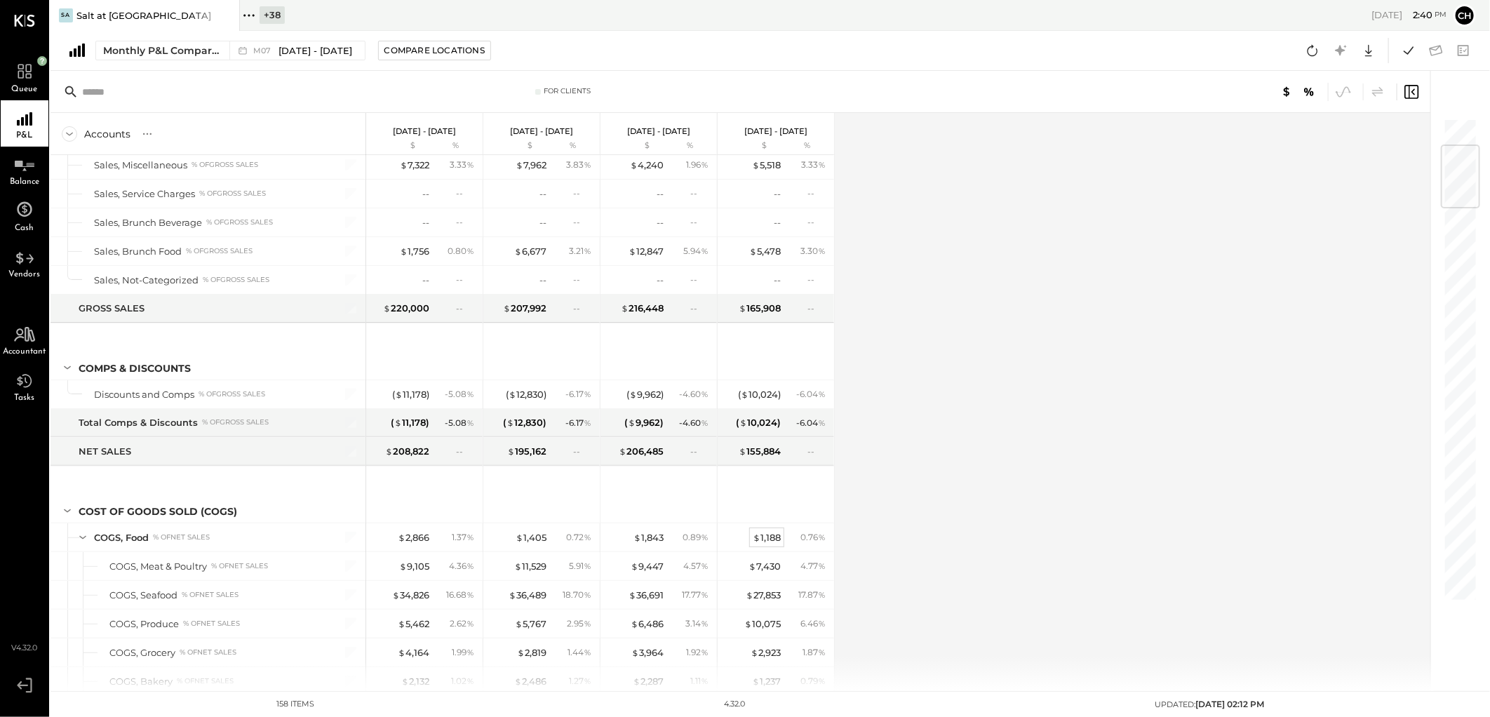
scroll to position [389, 0]
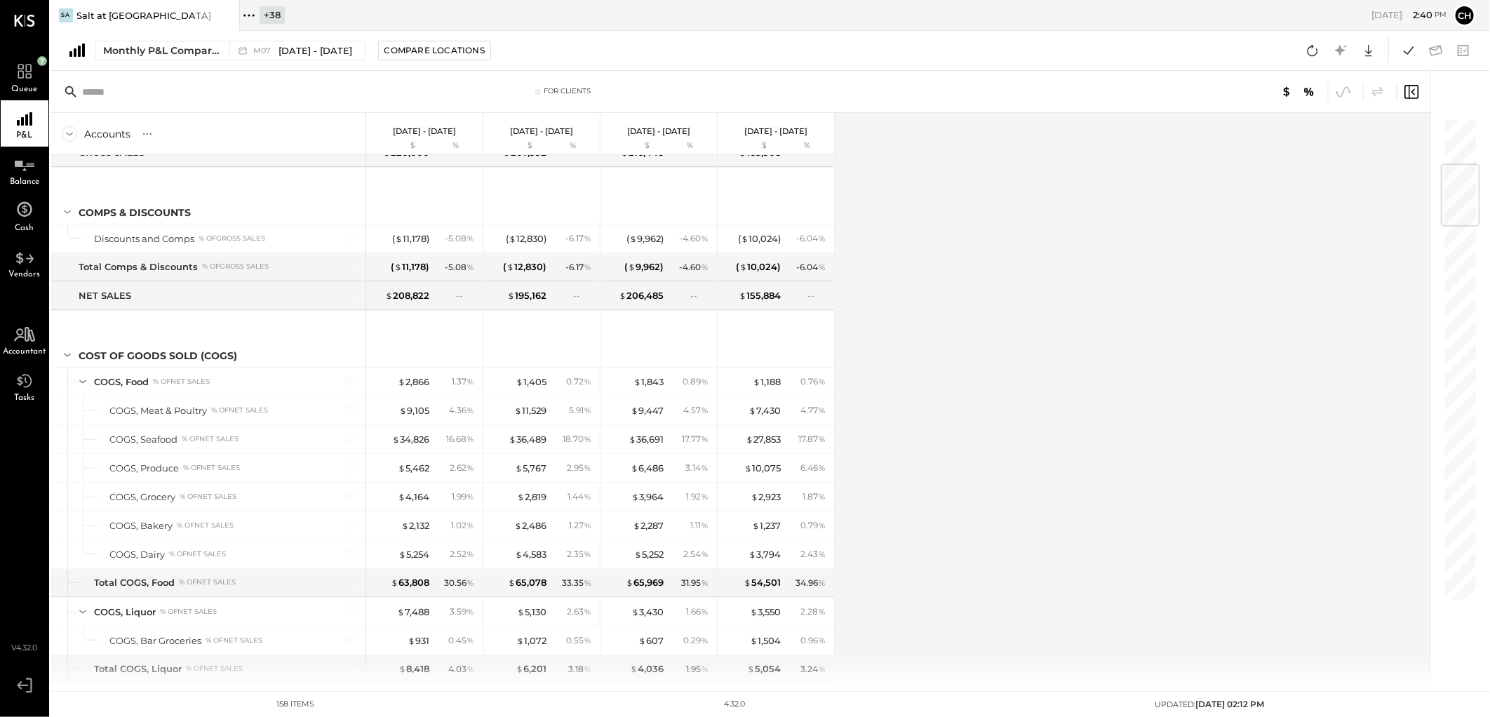
click at [1081, 346] on div "Accounts S % GL [DATE] - [DATE] $ % [DATE] - [DATE] $ % [DATE] - [DATE] $ % [DA…" at bounding box center [741, 402] width 1382 height 578
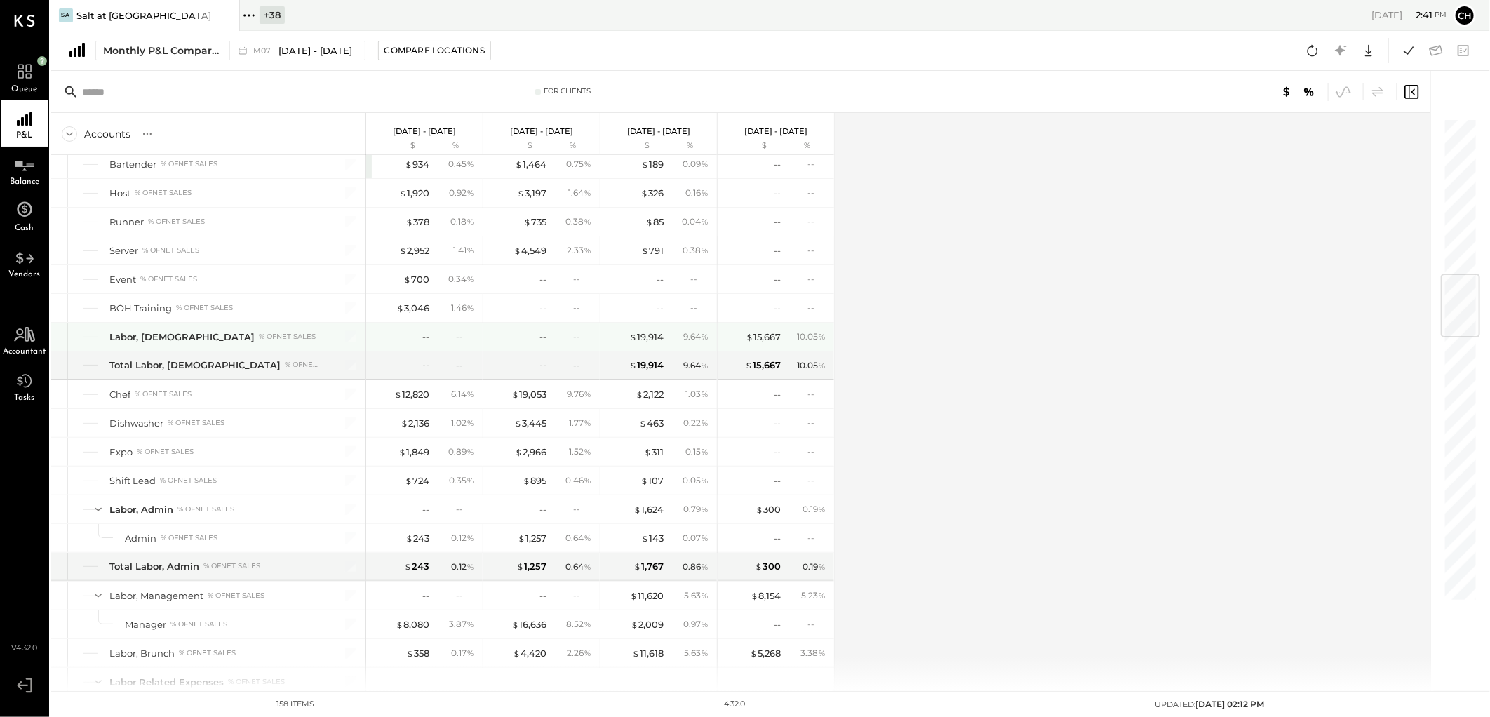
scroll to position [1403, 0]
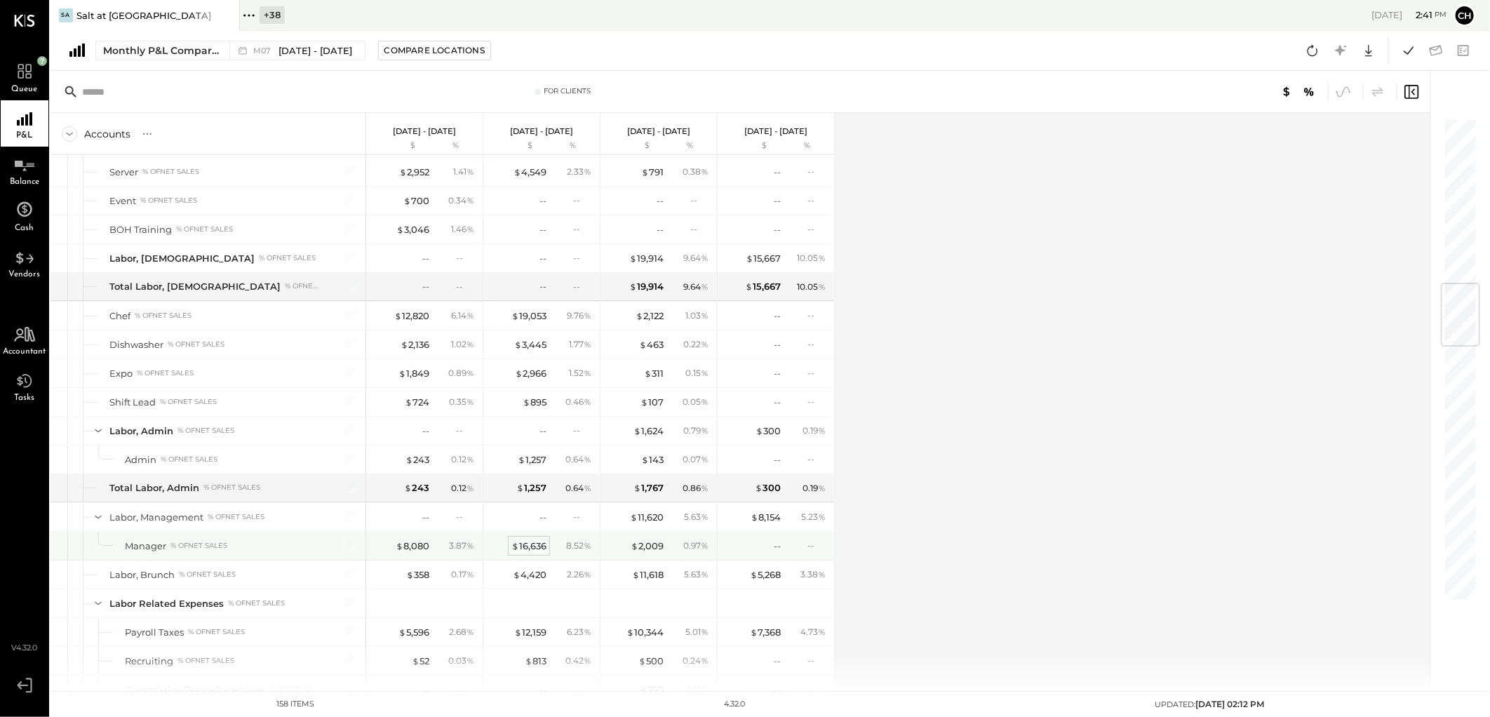
click at [541, 548] on div "$ 16,636" at bounding box center [528, 545] width 35 height 13
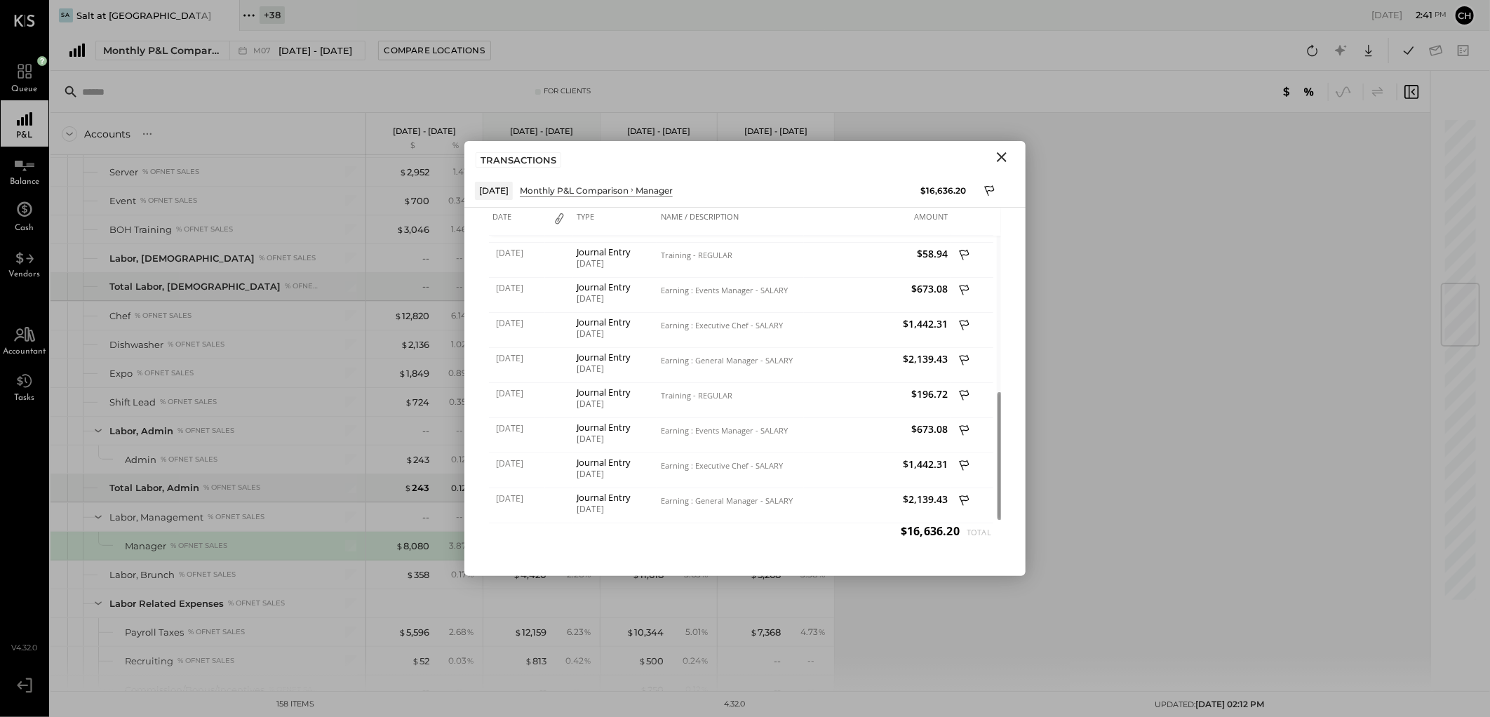
click at [1001, 157] on icon "Close" at bounding box center [1002, 157] width 10 height 10
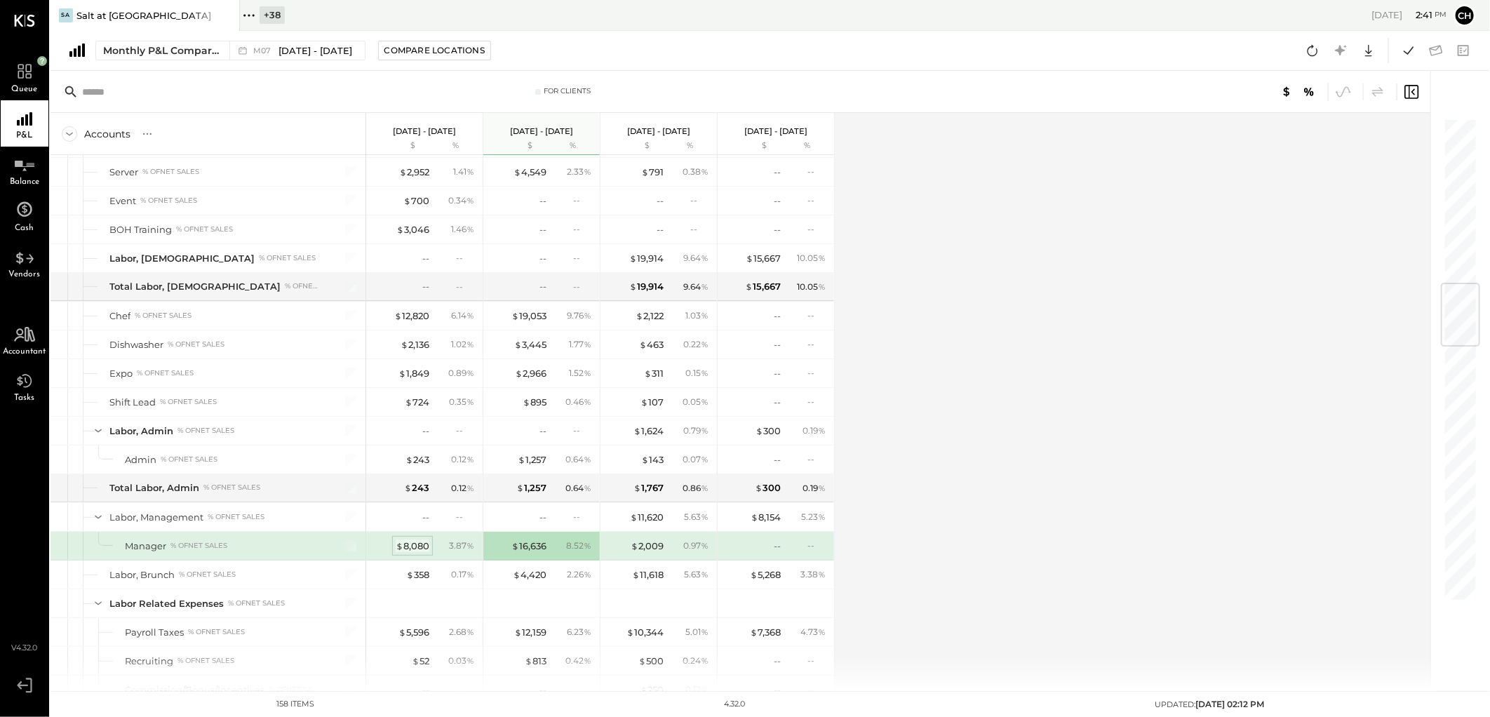
click at [410, 548] on div "$ 8,080" at bounding box center [413, 545] width 34 height 13
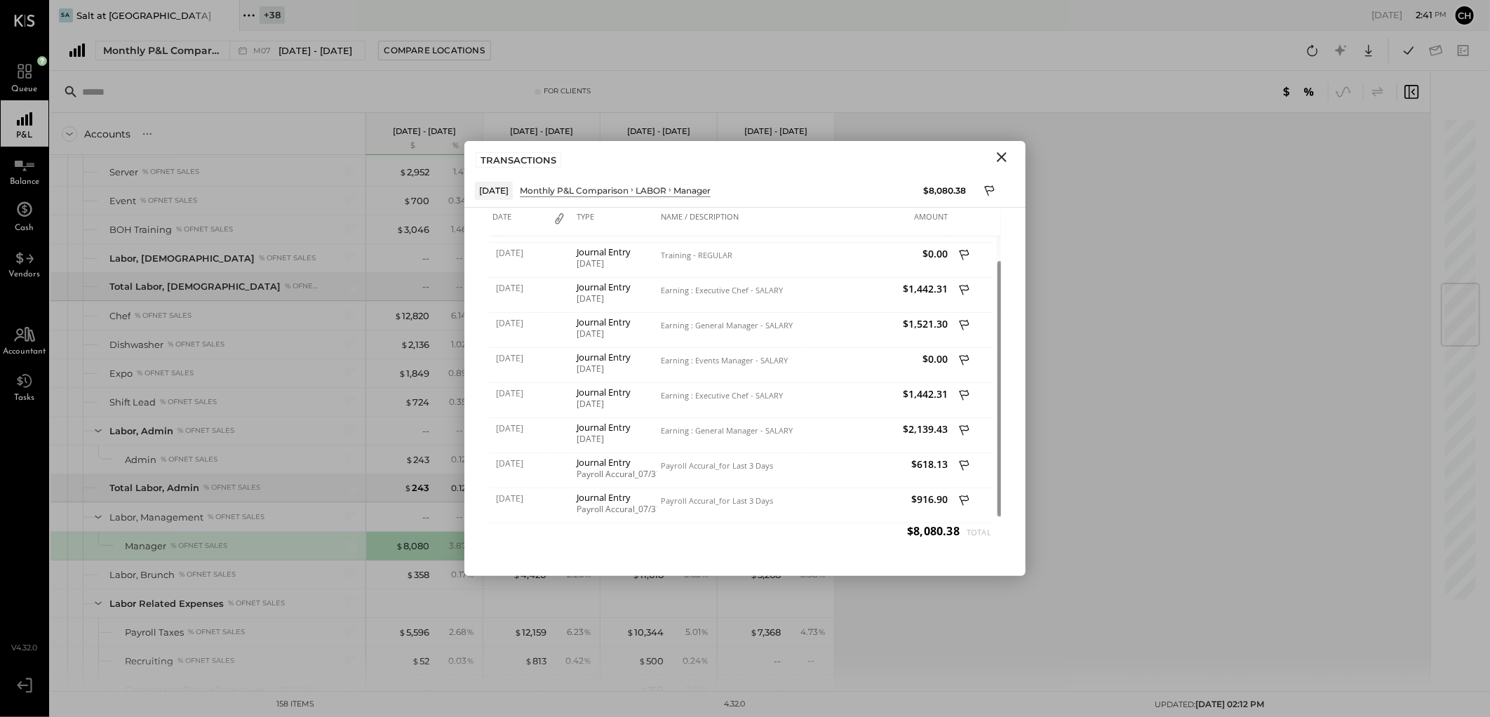
click at [1000, 155] on icon "Close" at bounding box center [1002, 157] width 10 height 10
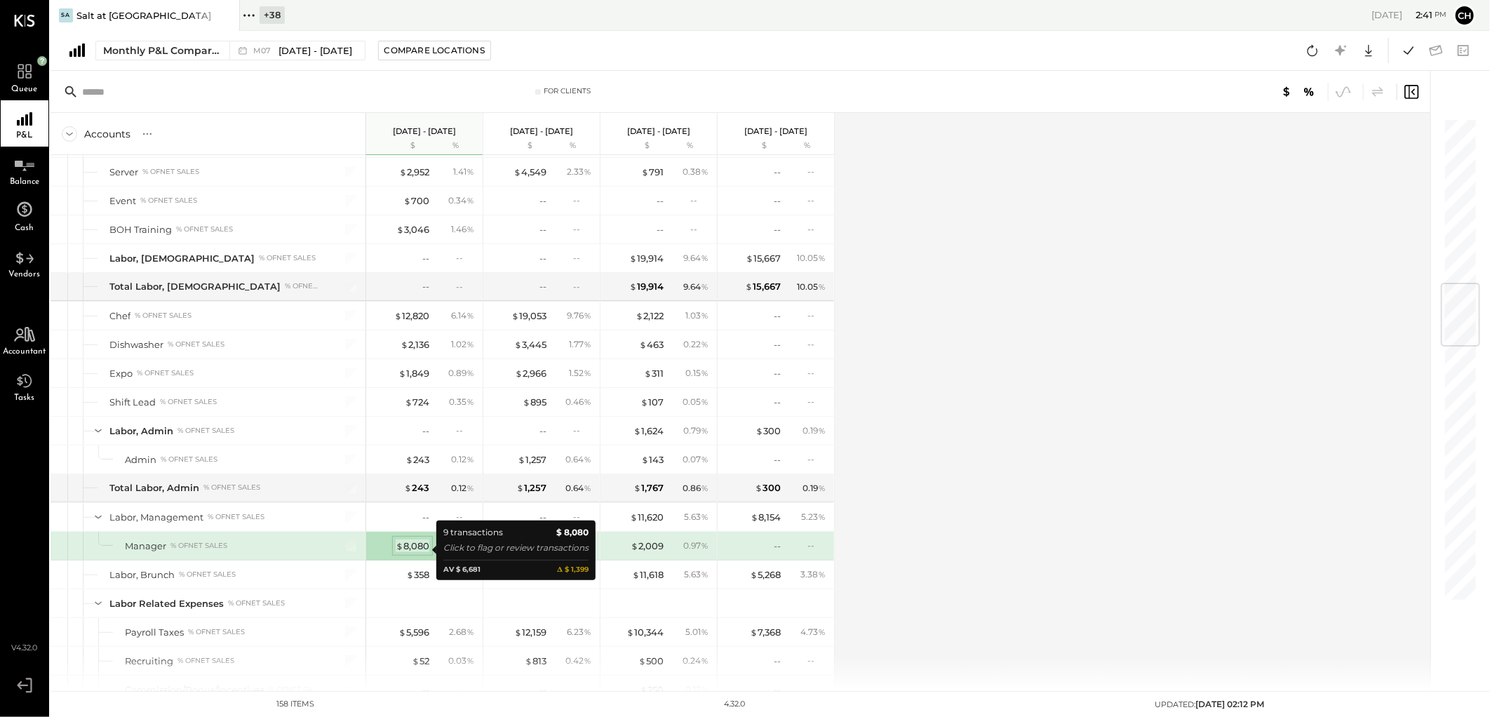
click at [412, 547] on div "$ 8,080" at bounding box center [413, 545] width 34 height 13
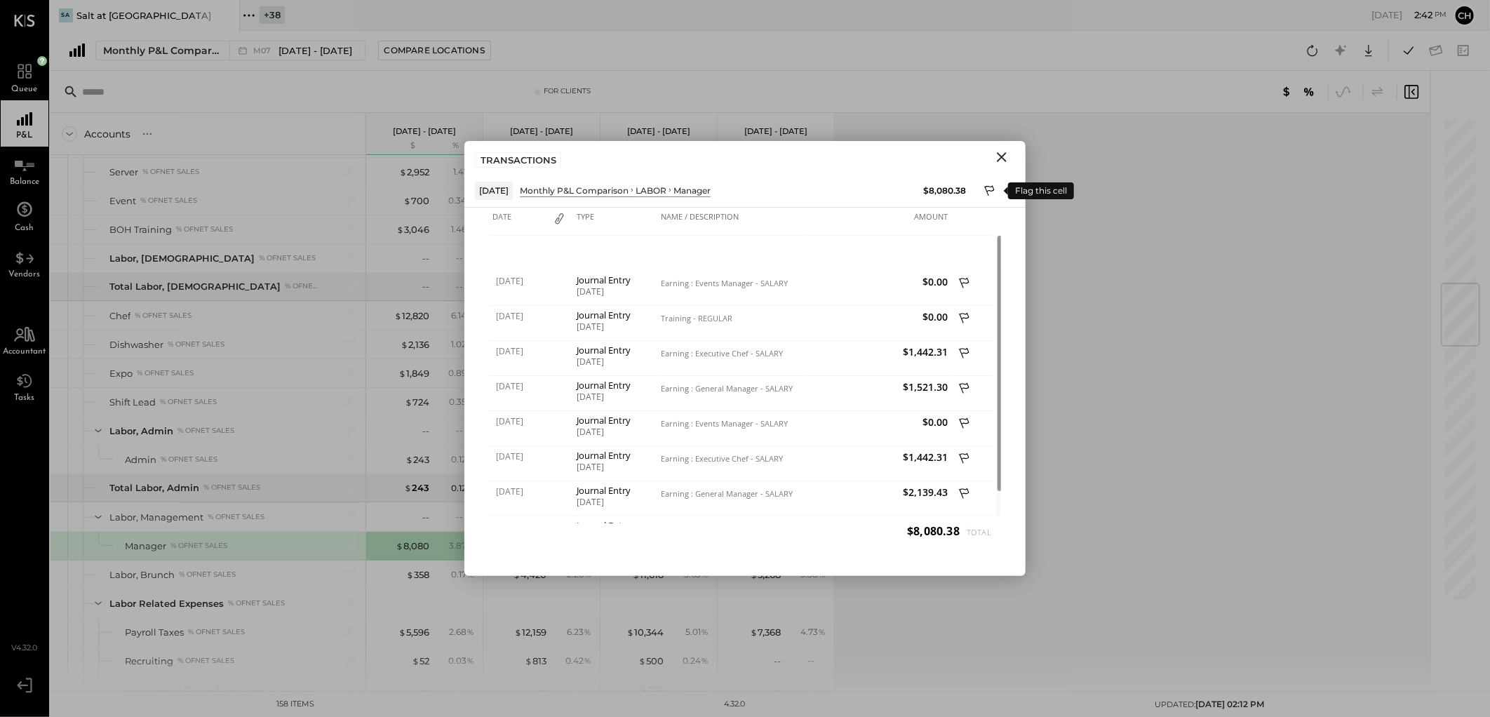
click at [987, 198] on icon at bounding box center [990, 192] width 13 height 17
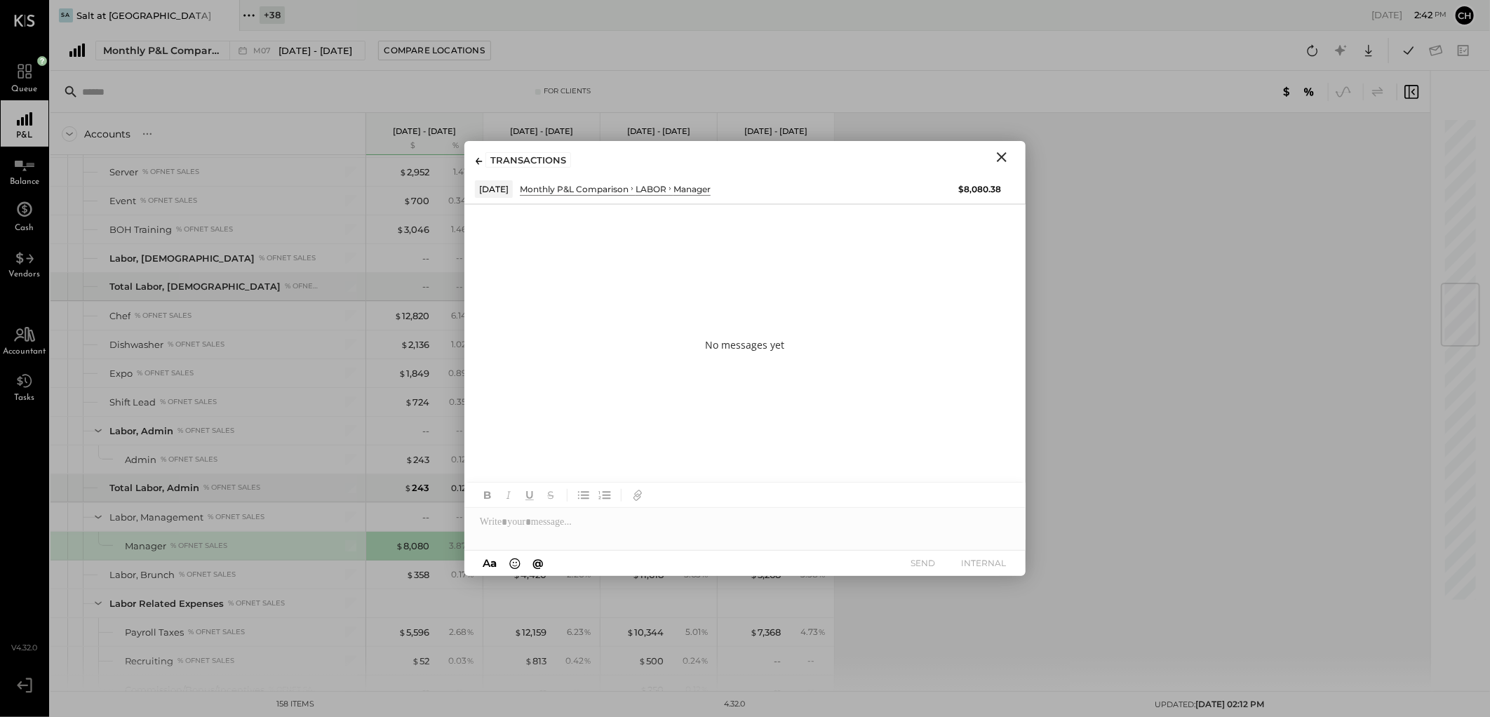
click at [637, 410] on div "No messages yet" at bounding box center [744, 344] width 561 height 281
click at [999, 160] on icon "Close" at bounding box center [1001, 157] width 17 height 17
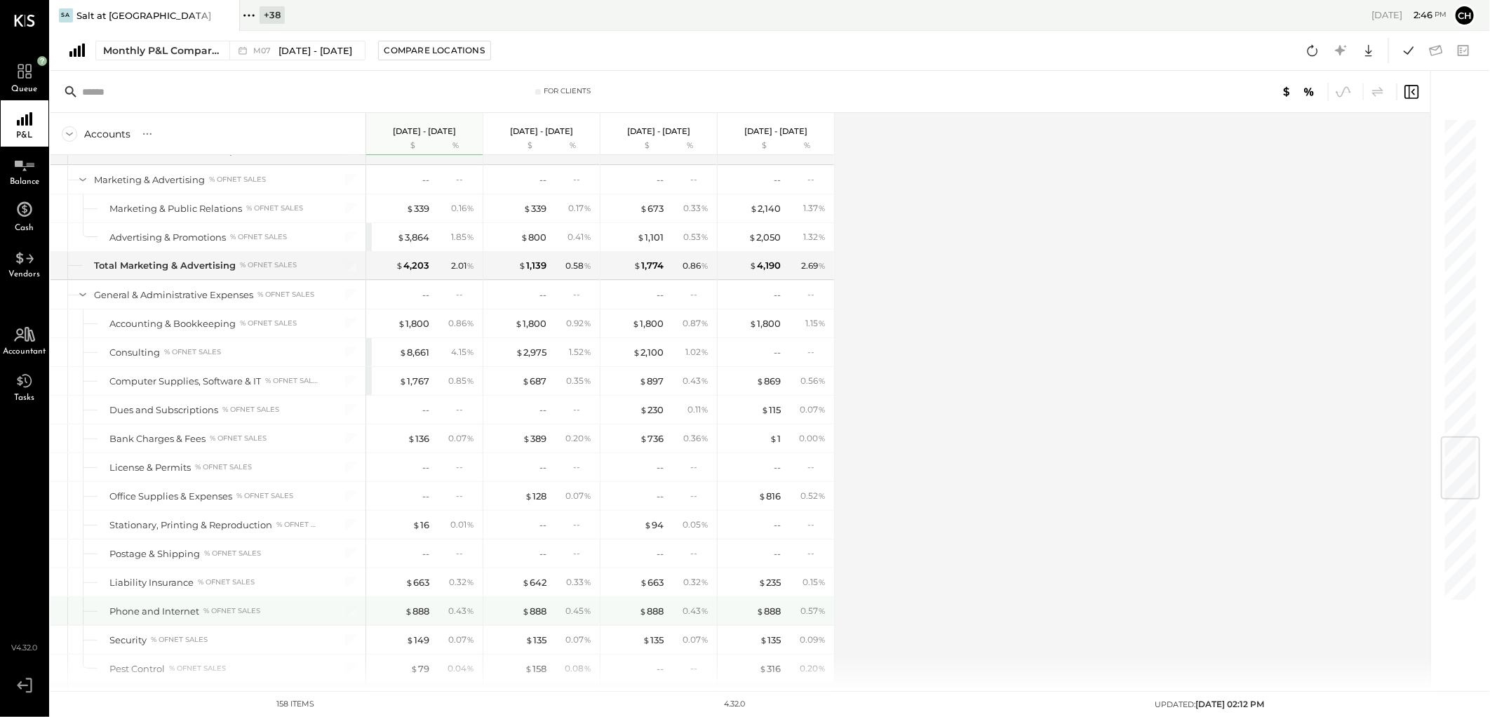
scroll to position [2701, 0]
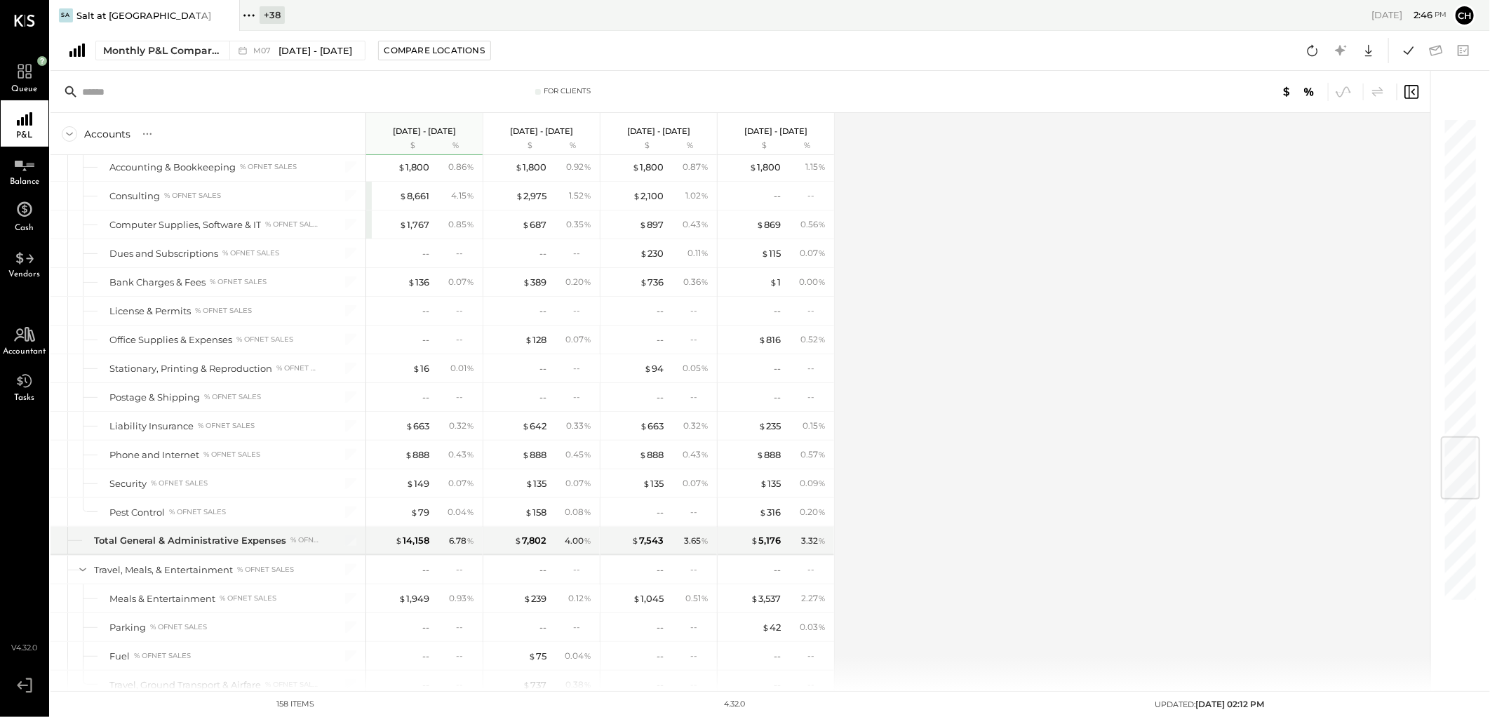
click at [1210, 433] on div "Accounts S % GL [DATE] - [DATE] $ % [DATE] - [DATE] $ % [DATE] - [DATE] $ % [DA…" at bounding box center [741, 402] width 1382 height 578
click at [11, 67] on div "Queue" at bounding box center [25, 77] width 48 height 46
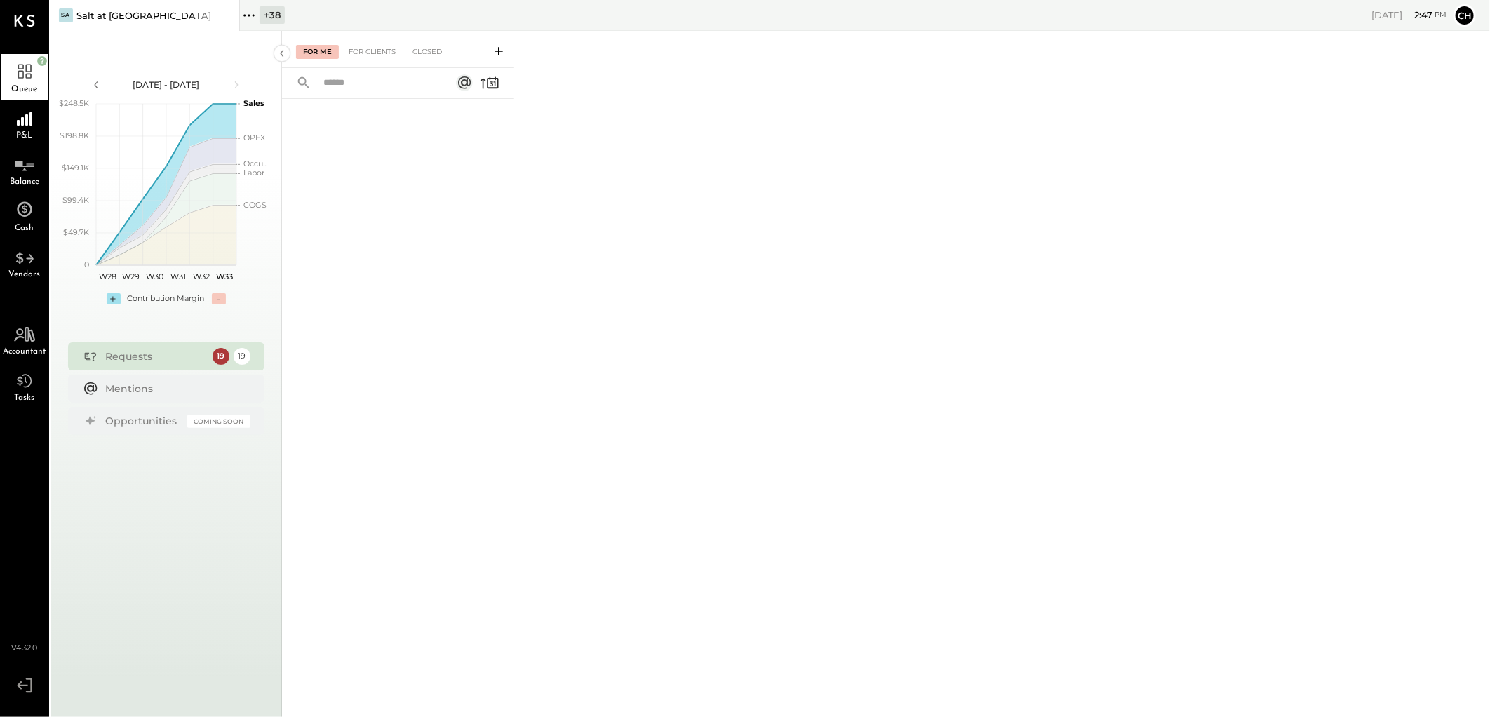
click at [122, 352] on div "Requests" at bounding box center [156, 356] width 100 height 14
click at [365, 52] on div "For Clients" at bounding box center [372, 52] width 61 height 14
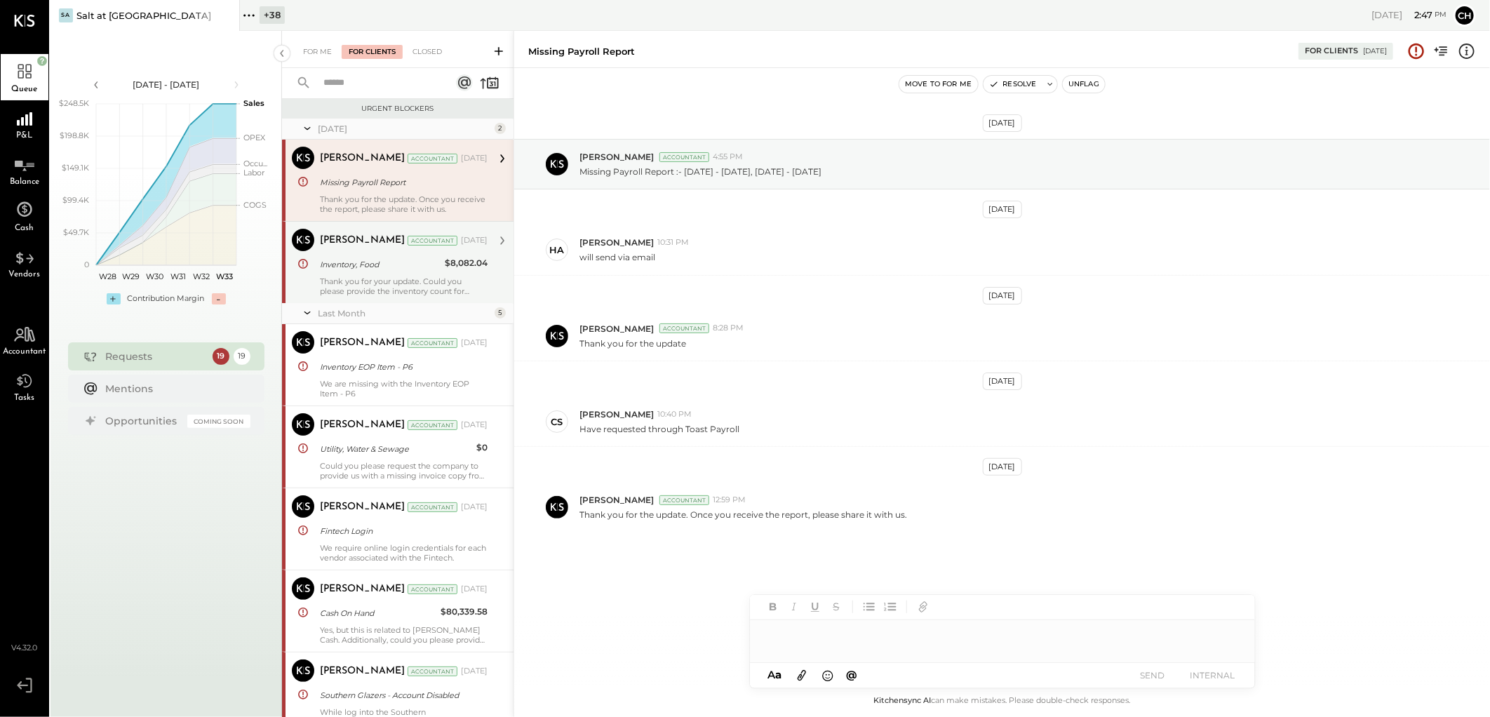
click at [365, 298] on div "[PERSON_NAME] Accountant [PERSON_NAME] Accountant [DATE] Inventory, Food $8,082…" at bounding box center [397, 262] width 231 height 82
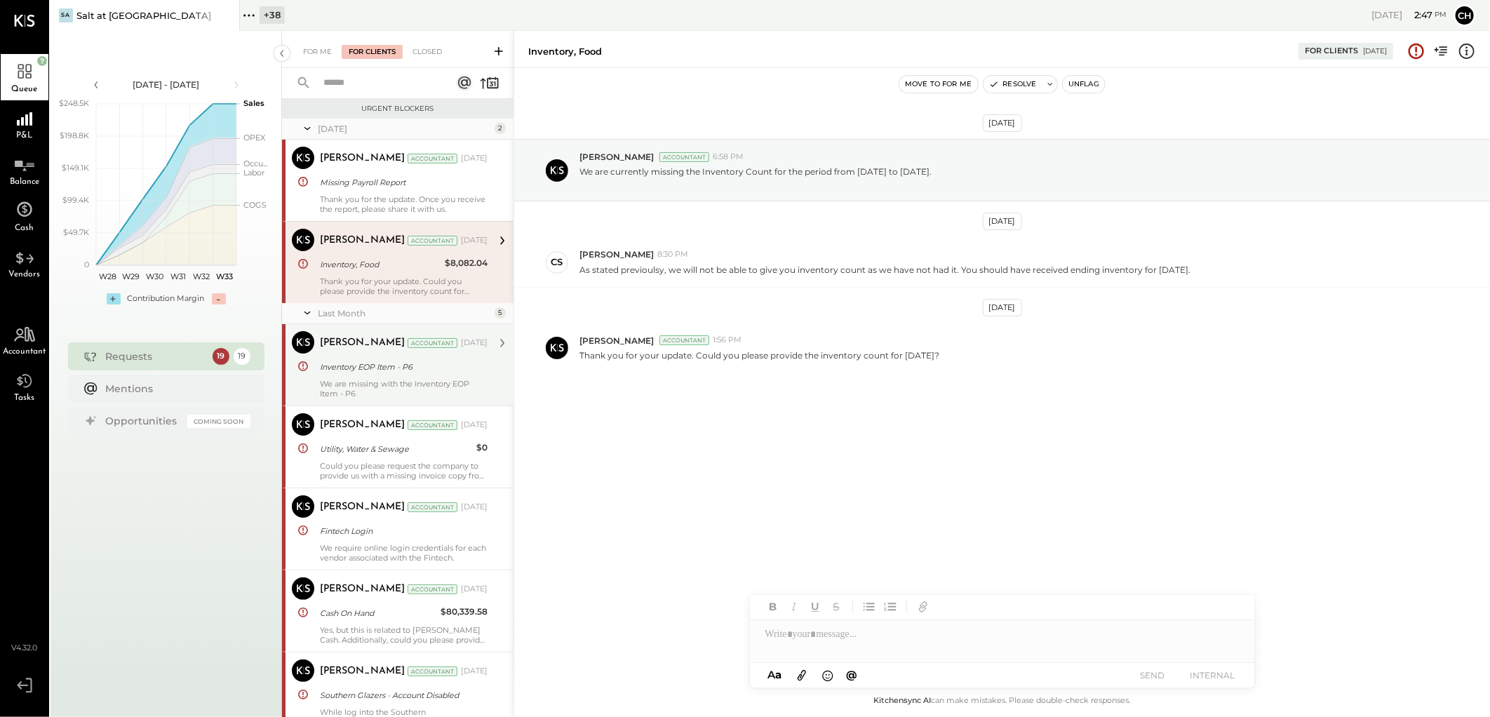
click at [345, 387] on div "We are missing with the Inventory EOP Item - P6" at bounding box center [404, 389] width 168 height 20
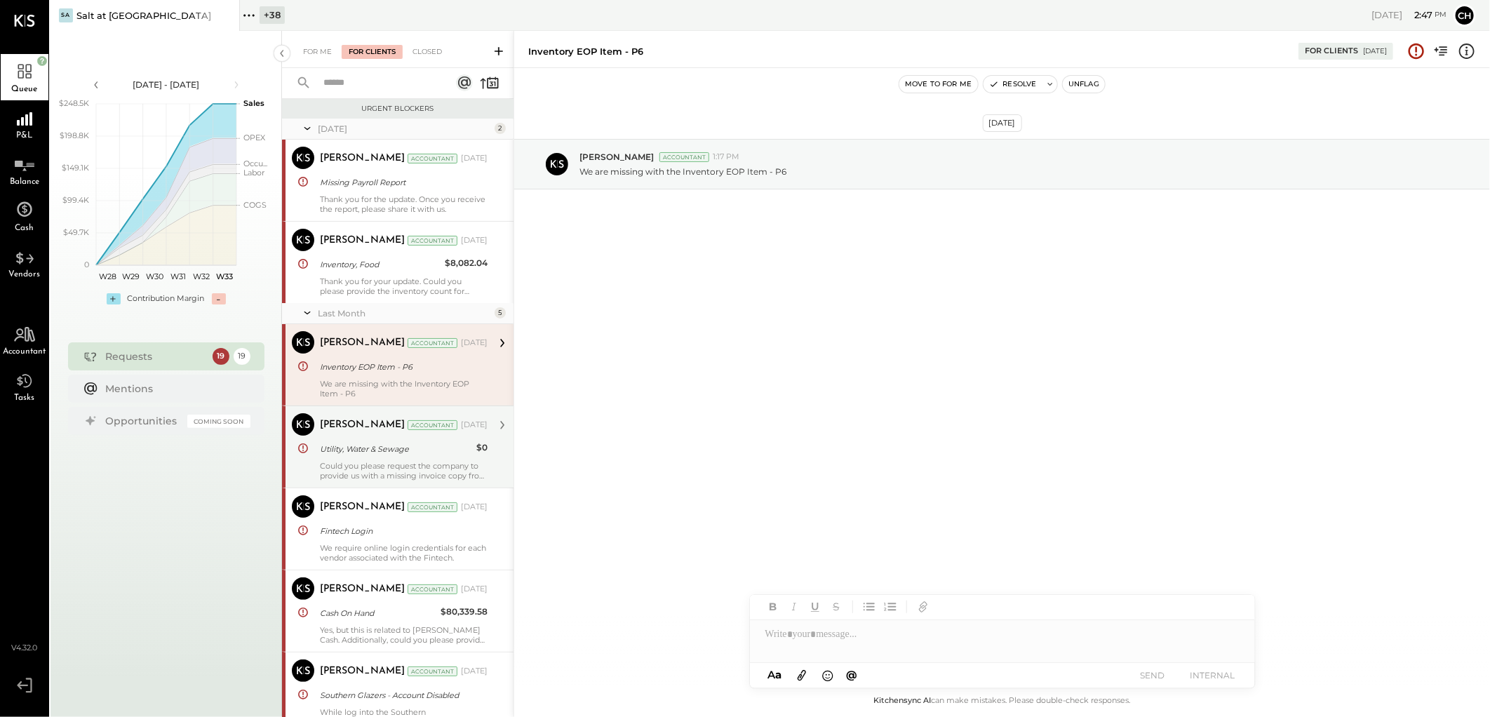
click at [347, 470] on div "Could you please request the company to provide us with a missing invoice copy …" at bounding box center [404, 471] width 168 height 20
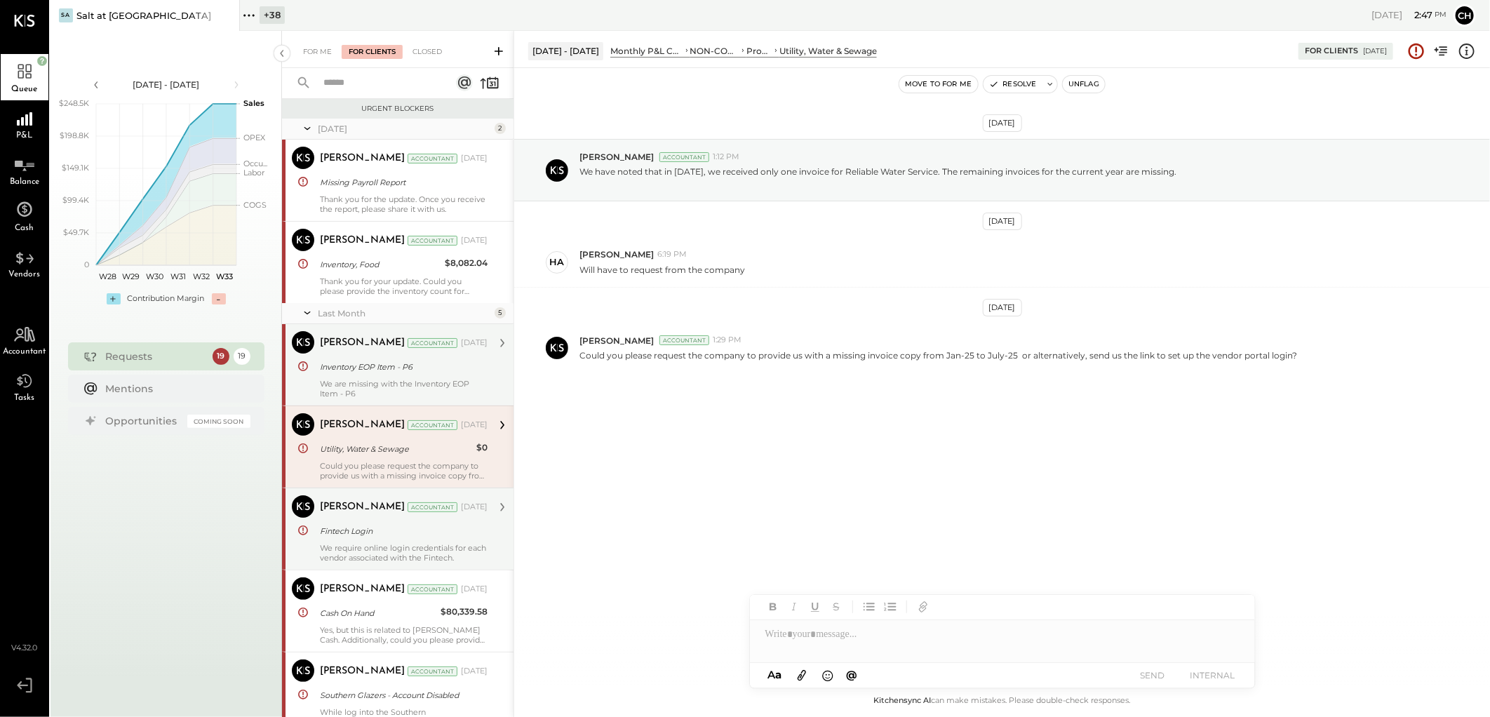
click at [344, 508] on div "[PERSON_NAME]" at bounding box center [362, 507] width 85 height 14
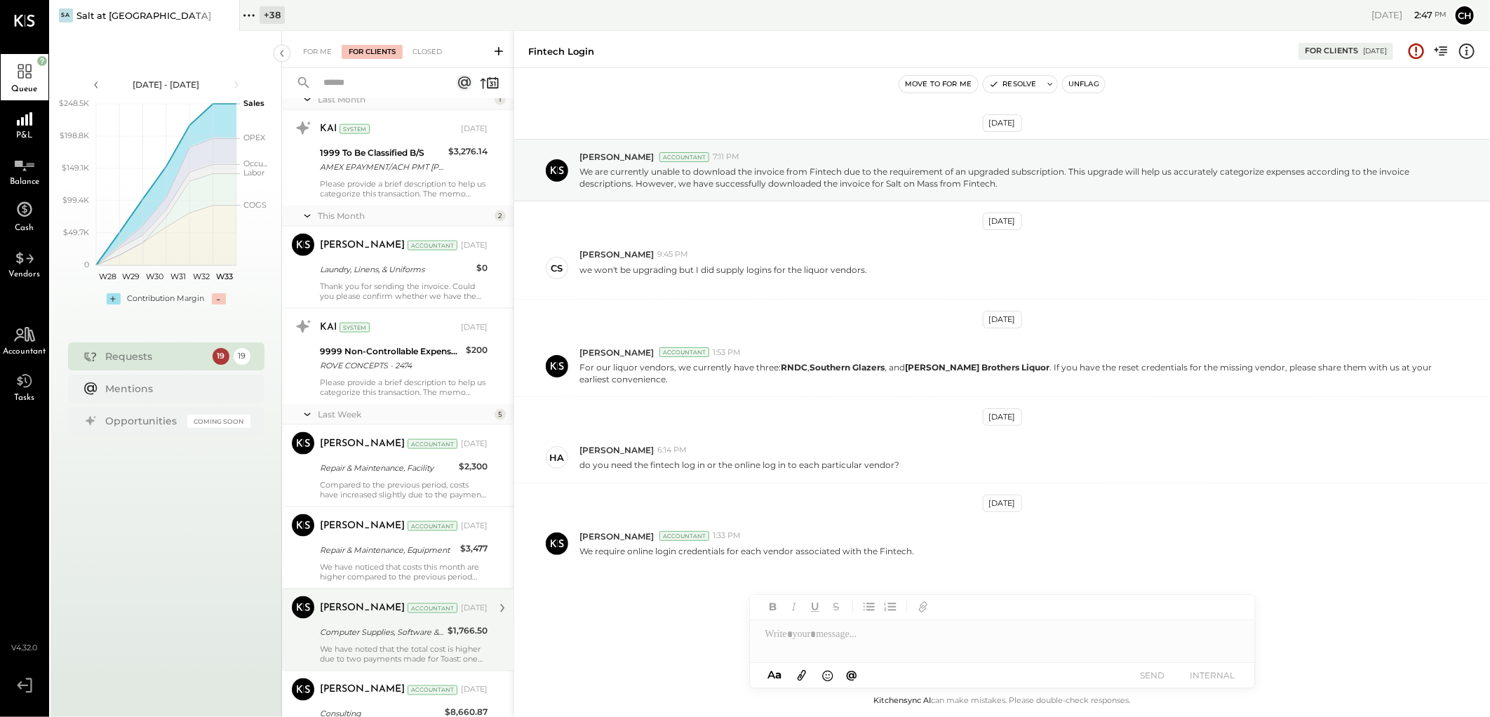
scroll to position [1250, 0]
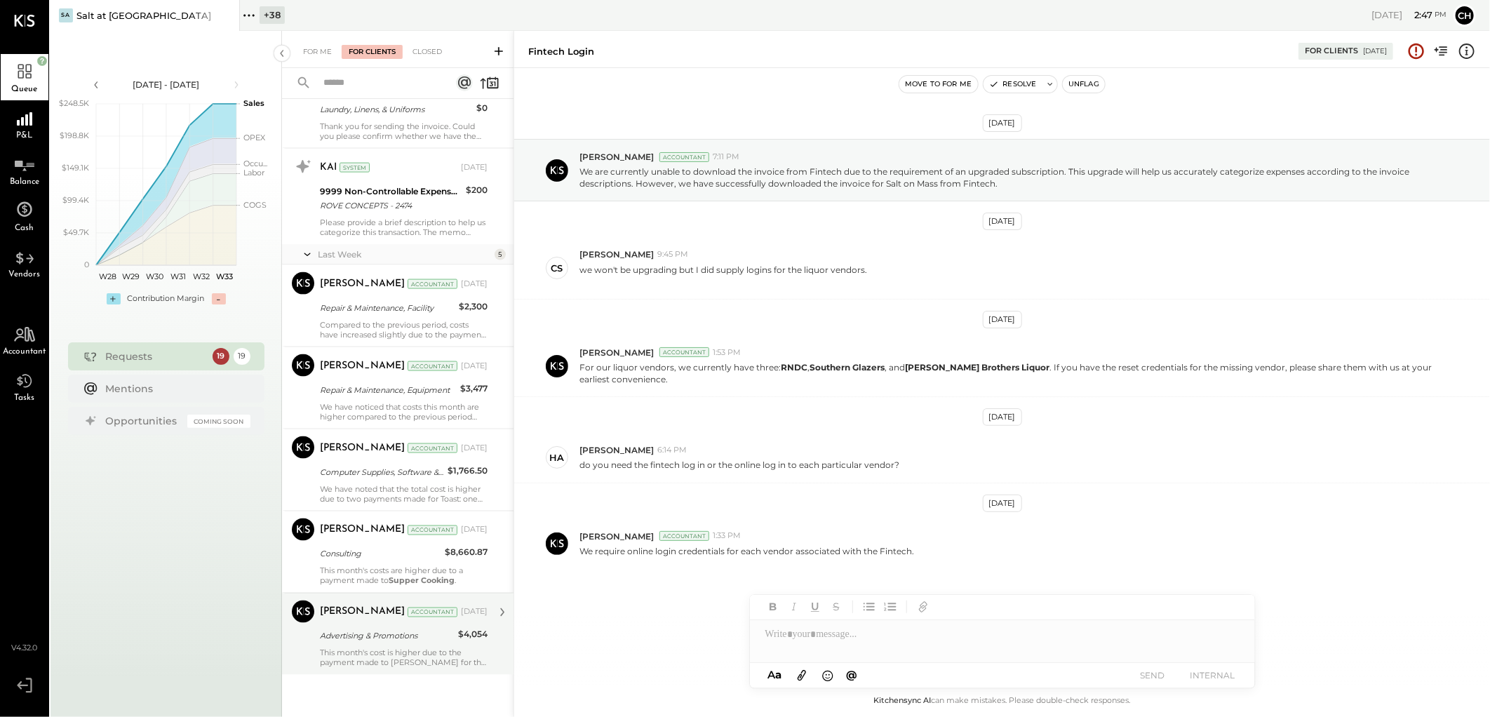
click at [358, 636] on div "Advertising & Promotions" at bounding box center [387, 636] width 134 height 14
